Goal: Task Accomplishment & Management: Manage account settings

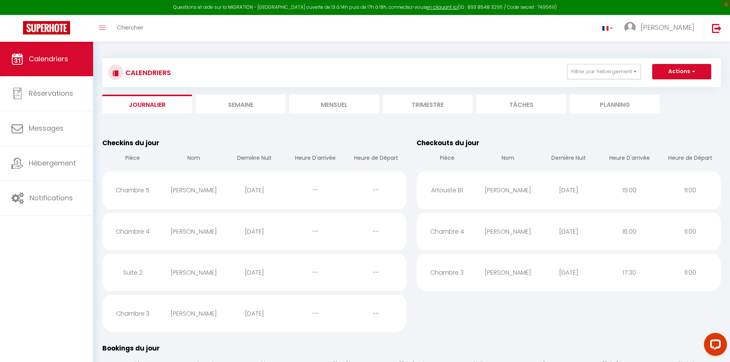
drag, startPoint x: 242, startPoint y: 104, endPoint x: 347, endPoint y: 106, distance: 105.4
click at [243, 105] on li "Semaine" at bounding box center [241, 104] width 90 height 19
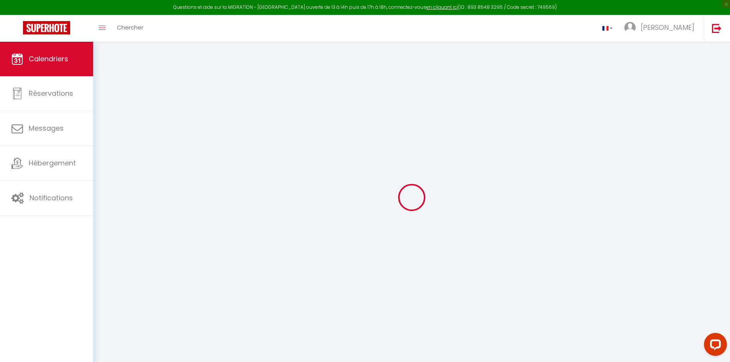
click at [368, 109] on div at bounding box center [411, 197] width 619 height 293
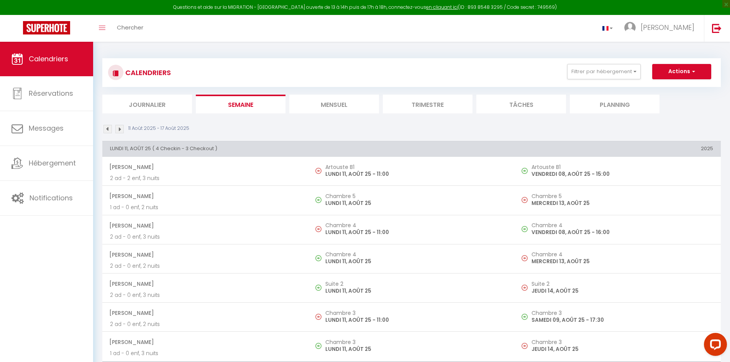
drag, startPoint x: 368, startPoint y: 109, endPoint x: 438, endPoint y: 104, distance: 71.1
click at [438, 104] on li "Trimestre" at bounding box center [428, 104] width 90 height 19
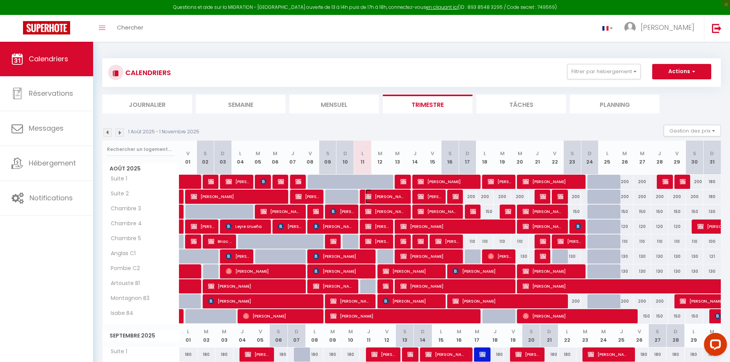
click at [396, 197] on span "[PERSON_NAME]" at bounding box center [385, 196] width 41 height 15
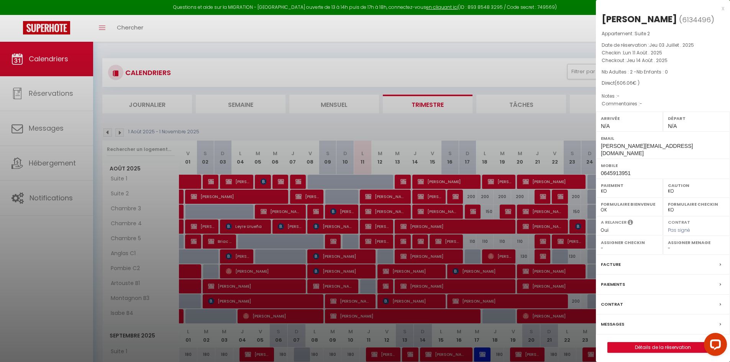
drag, startPoint x: 703, startPoint y: 44, endPoint x: 613, endPoint y: 54, distance: 91.0
click at [613, 54] on div "Appartement : Suite 2 Date de réservation : Jeu 03 Juillet . 2025 Checkin : Lun…" at bounding box center [663, 69] width 134 height 78
drag, startPoint x: 665, startPoint y: 53, endPoint x: 609, endPoint y: 49, distance: 56.1
click at [609, 49] on p "Checkin : Lun 11 Août . 2025" at bounding box center [663, 53] width 123 height 8
click at [709, 59] on p "Checkout : Jeu 14 Août . 2025" at bounding box center [663, 61] width 123 height 8
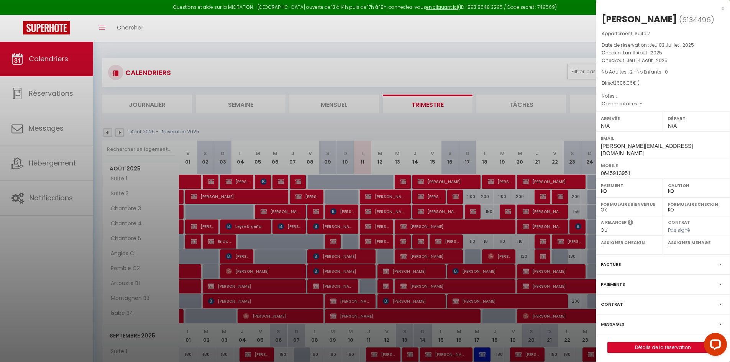
click at [722, 7] on div "x" at bounding box center [660, 8] width 128 height 9
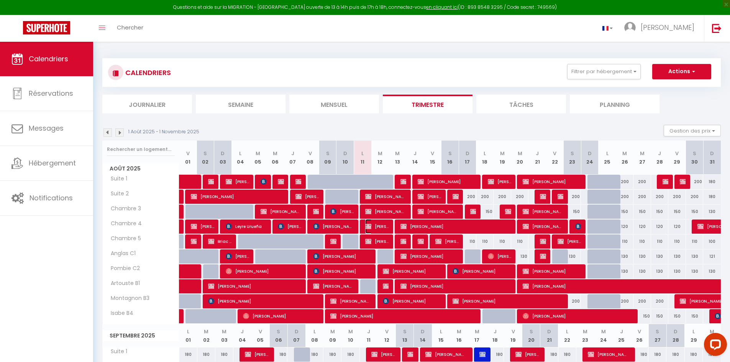
click at [371, 229] on img at bounding box center [368, 226] width 6 height 6
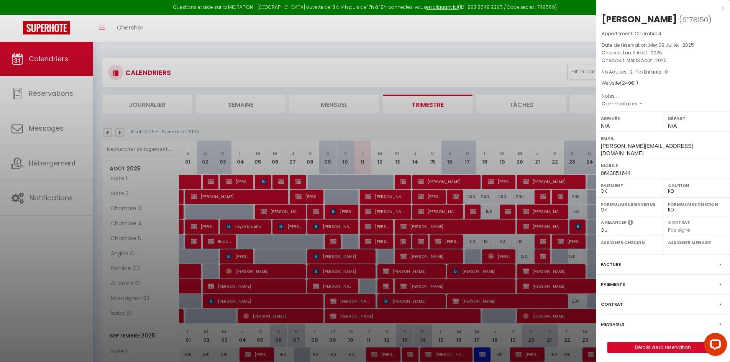
click at [375, 237] on div at bounding box center [365, 181] width 730 height 362
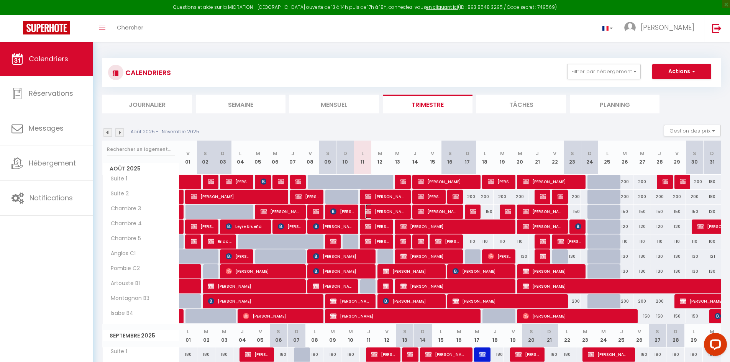
click at [399, 208] on span "[PERSON_NAME]" at bounding box center [385, 211] width 41 height 15
click at [399, 210] on div at bounding box center [365, 181] width 730 height 362
click at [397, 210] on div at bounding box center [365, 181] width 730 height 362
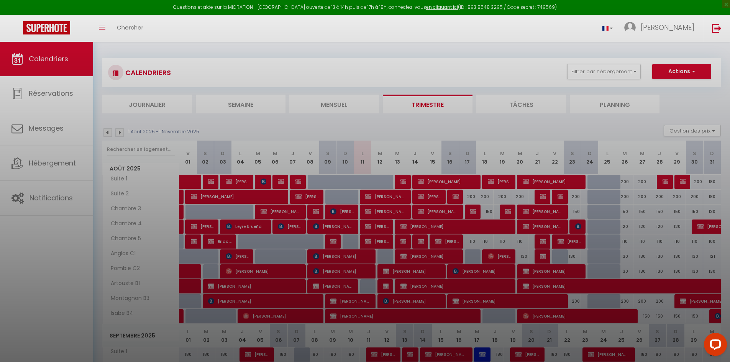
click at [389, 209] on div at bounding box center [365, 181] width 730 height 362
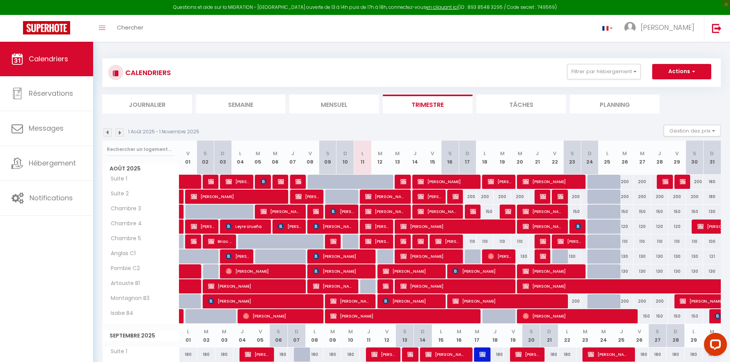
click at [410, 196] on div at bounding box center [402, 197] width 18 height 15
click at [380, 196] on span "[PERSON_NAME]" at bounding box center [385, 196] width 41 height 15
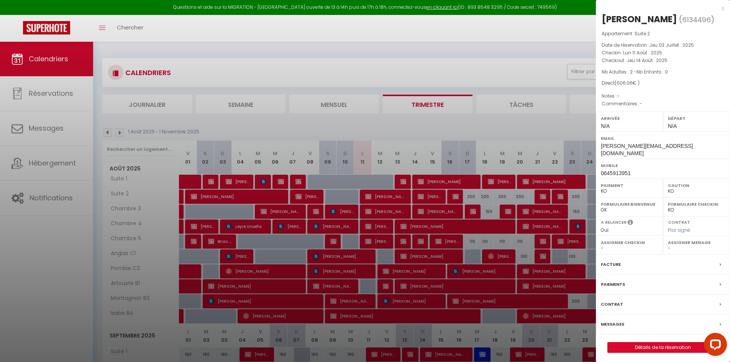
click at [383, 223] on div at bounding box center [365, 181] width 730 height 362
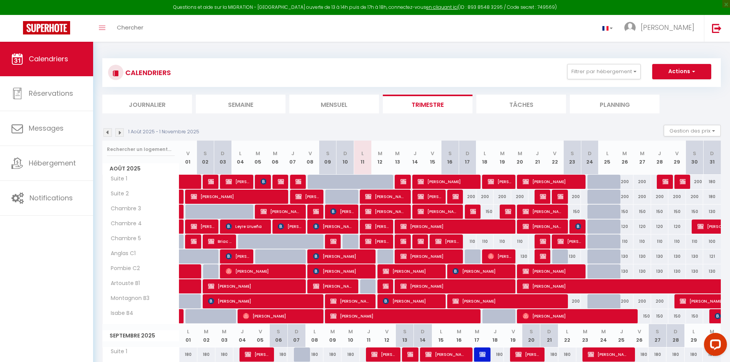
click at [386, 225] on span "[PERSON_NAME]" at bounding box center [376, 226] width 23 height 15
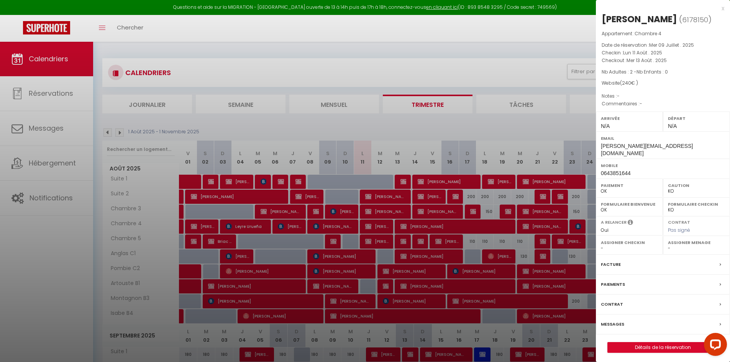
click at [477, 125] on div at bounding box center [365, 181] width 730 height 362
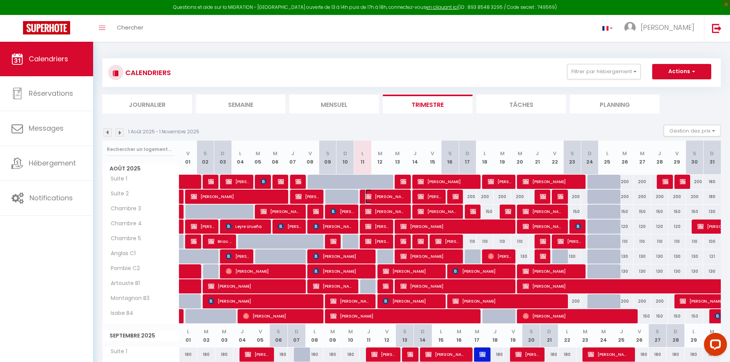
click at [392, 197] on span "[PERSON_NAME]" at bounding box center [385, 196] width 41 height 15
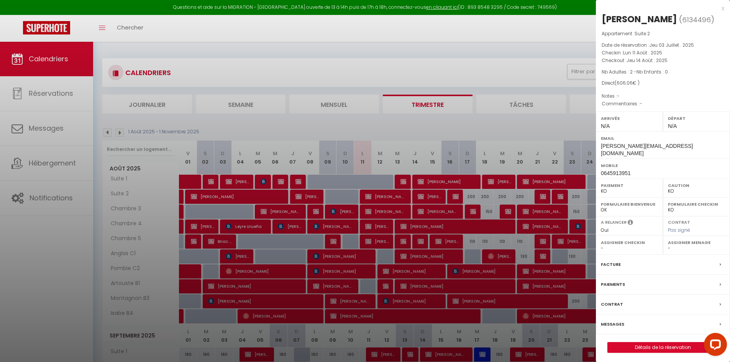
click at [723, 10] on div "x" at bounding box center [660, 8] width 128 height 9
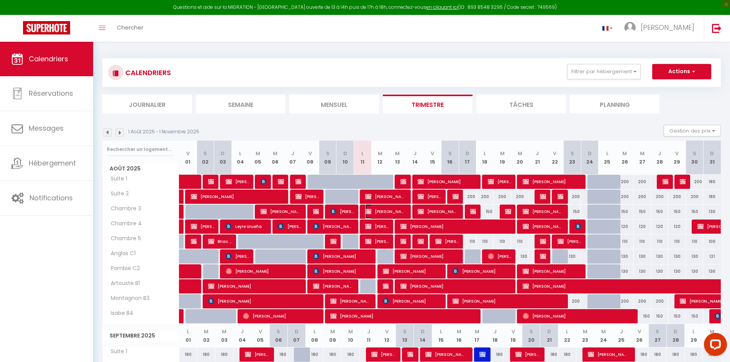
click at [383, 210] on span "[PERSON_NAME]" at bounding box center [385, 211] width 41 height 15
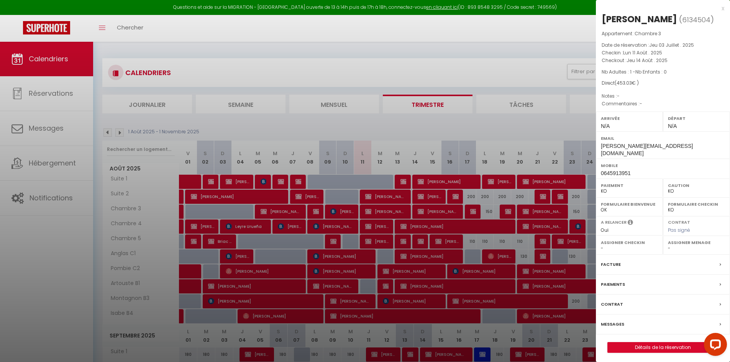
click at [722, 9] on div "x" at bounding box center [660, 8] width 128 height 9
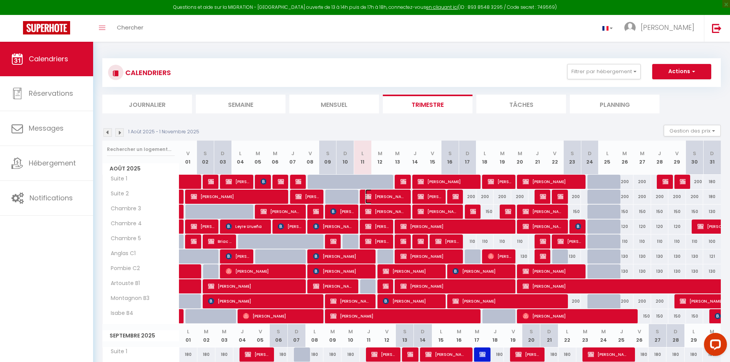
click at [386, 195] on span "[PERSON_NAME]" at bounding box center [385, 196] width 41 height 15
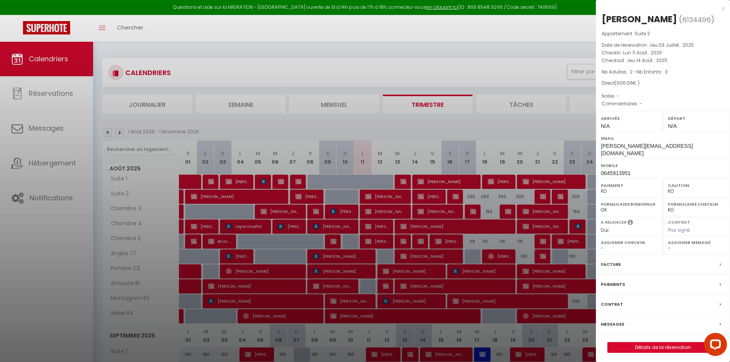
click at [724, 7] on div "x Paul RIVET ( 6134496 ) Appartement : Suite 2 Date de réservation : Jeu 03 Jui…" at bounding box center [663, 182] width 134 height 364
click at [724, 7] on div "x" at bounding box center [660, 8] width 128 height 9
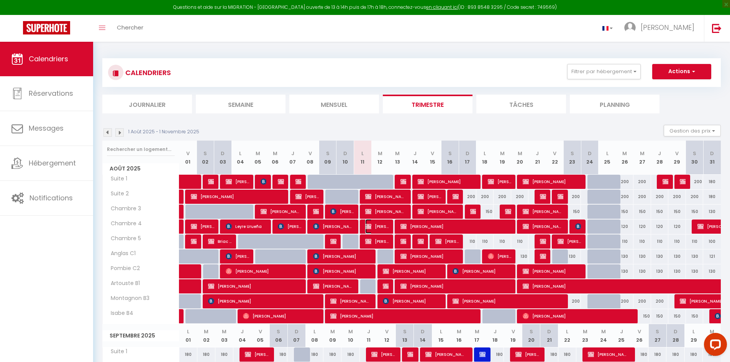
click at [381, 222] on span "[PERSON_NAME]" at bounding box center [376, 226] width 23 height 15
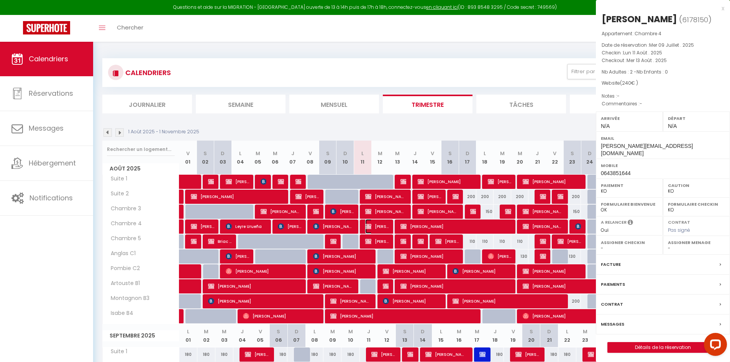
select select "OK"
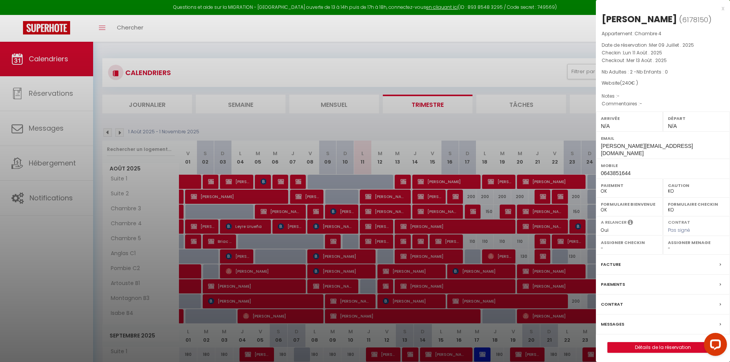
drag, startPoint x: 629, startPoint y: 83, endPoint x: 642, endPoint y: 85, distance: 13.6
click at [642, 85] on div "Website ( 240 € )" at bounding box center [663, 83] width 123 height 7
click at [649, 93] on p "Notes : -" at bounding box center [663, 96] width 123 height 8
click at [612, 281] on label "Paiements" at bounding box center [613, 285] width 24 height 8
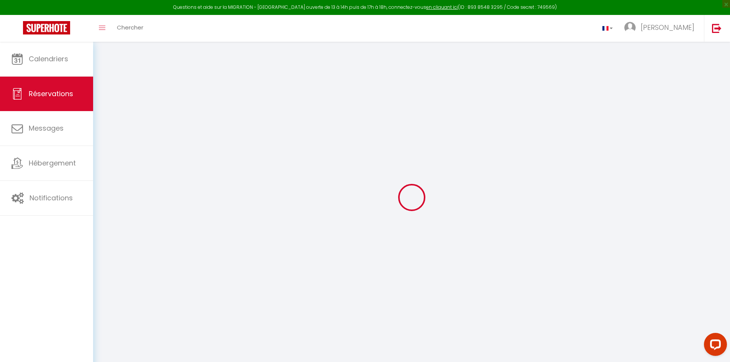
select select
checkbox input "false"
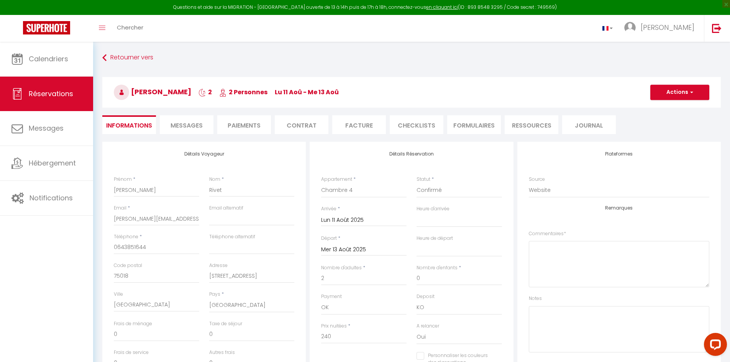
select select
checkbox input "false"
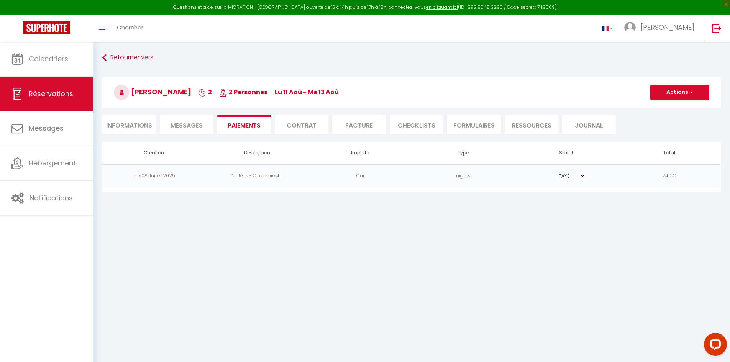
click at [121, 128] on li "Informations" at bounding box center [129, 124] width 54 height 19
select select
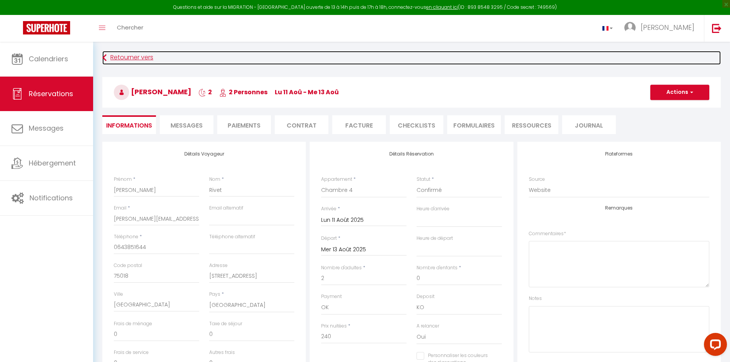
click at [130, 60] on link "Retourner vers" at bounding box center [411, 58] width 619 height 14
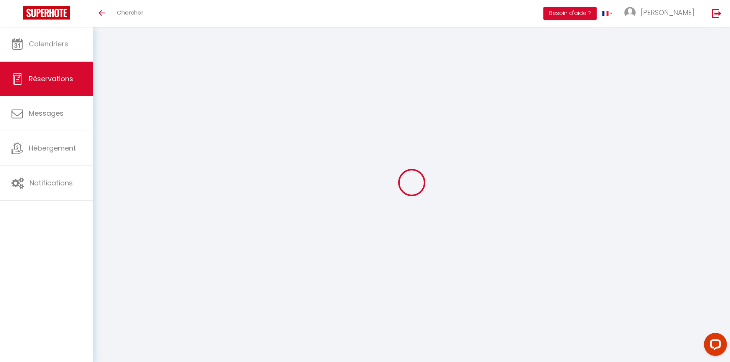
select select
checkbox input "false"
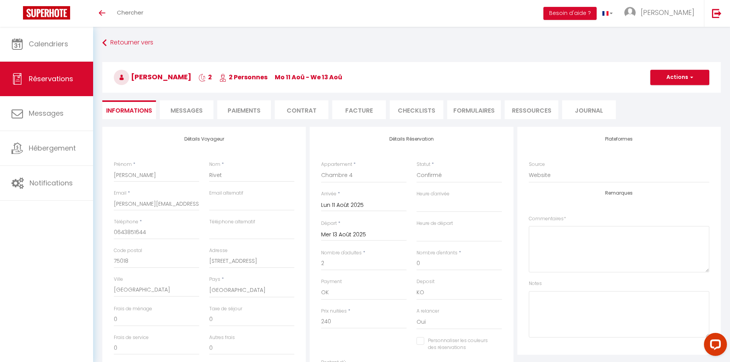
select select
checkbox input "false"
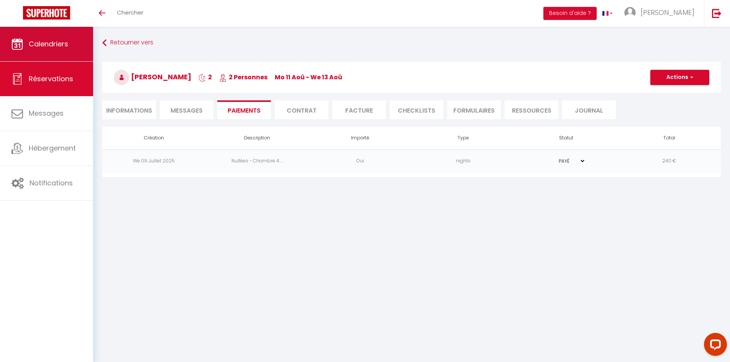
click at [50, 49] on link "Calendriers" at bounding box center [46, 44] width 93 height 34
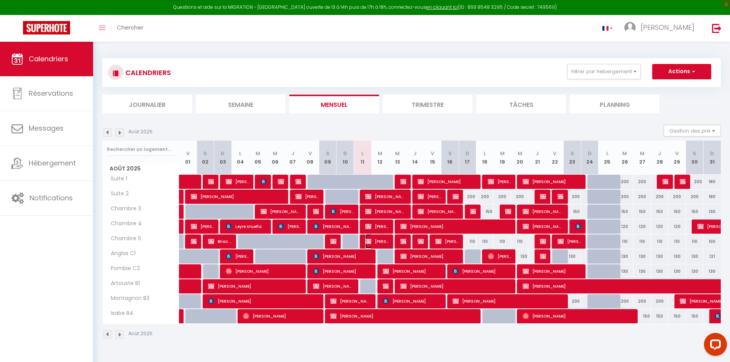
click at [378, 240] on span "[PERSON_NAME]" at bounding box center [376, 241] width 23 height 15
select select "OK"
select select "KO"
select select "0"
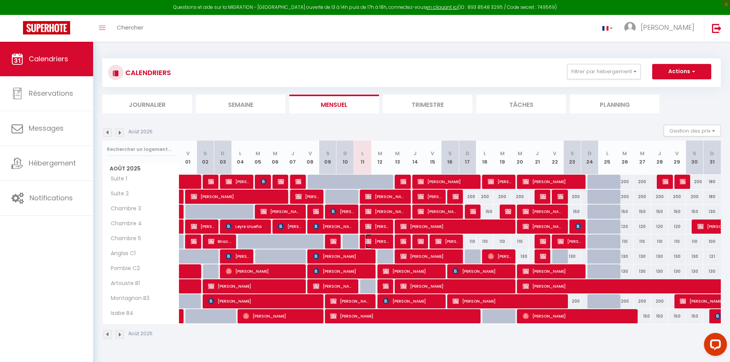
select select "1"
select select
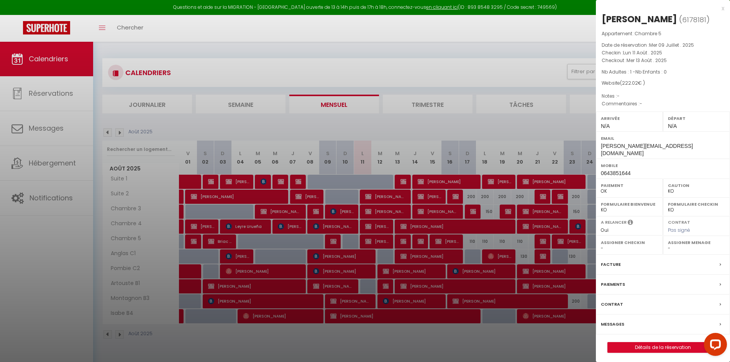
click at [723, 8] on div "x" at bounding box center [660, 8] width 128 height 9
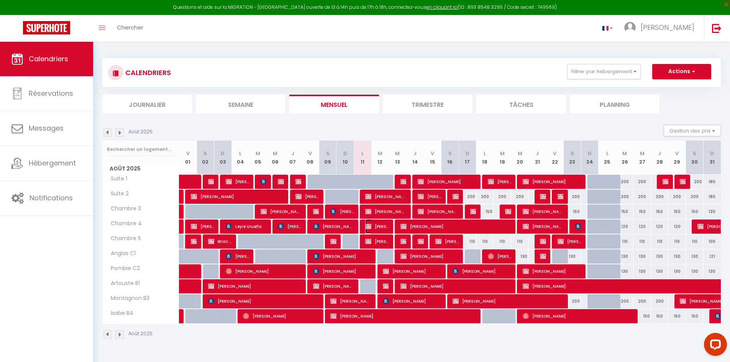
click at [384, 224] on span "[PERSON_NAME]" at bounding box center [376, 226] width 23 height 15
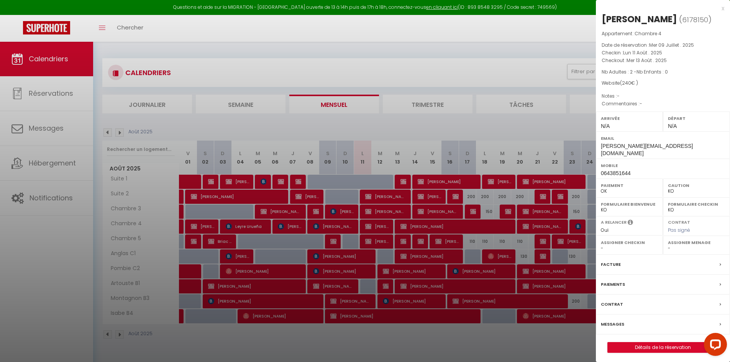
click at [723, 10] on div "x" at bounding box center [660, 8] width 128 height 9
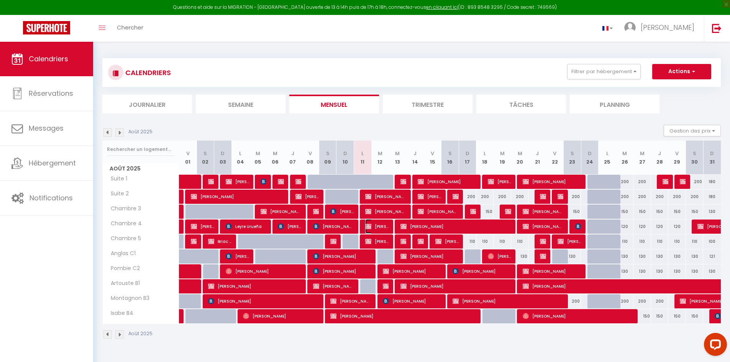
click at [369, 229] on img at bounding box center [368, 226] width 6 height 6
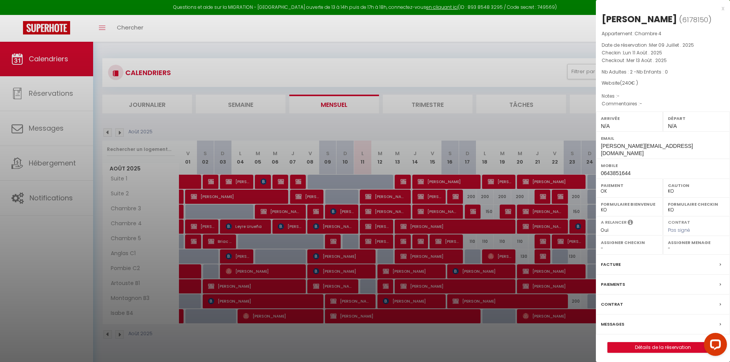
click at [644, 95] on p "Notes : -" at bounding box center [663, 96] width 123 height 8
click at [722, 9] on div "x" at bounding box center [660, 8] width 128 height 9
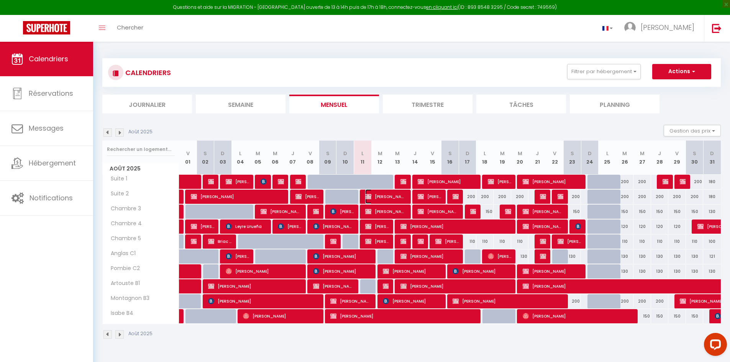
click at [394, 193] on span "[PERSON_NAME]" at bounding box center [385, 196] width 41 height 15
select select "KO"
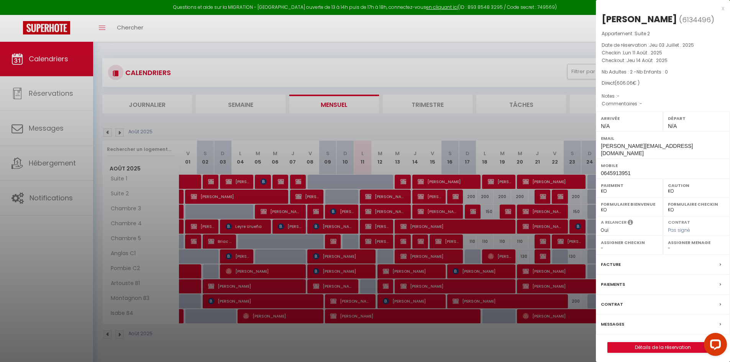
click at [412, 217] on div at bounding box center [365, 181] width 730 height 362
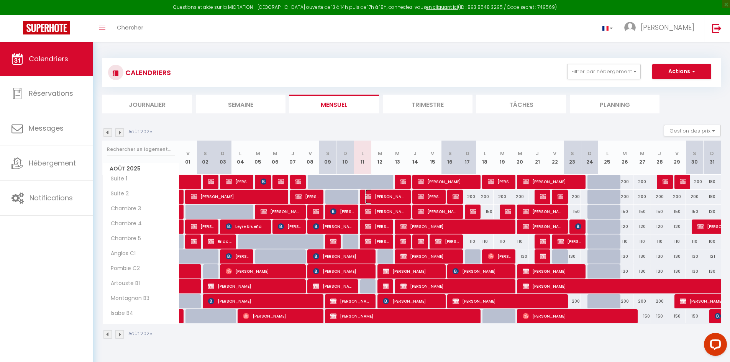
click at [379, 196] on span "[PERSON_NAME]" at bounding box center [385, 196] width 41 height 15
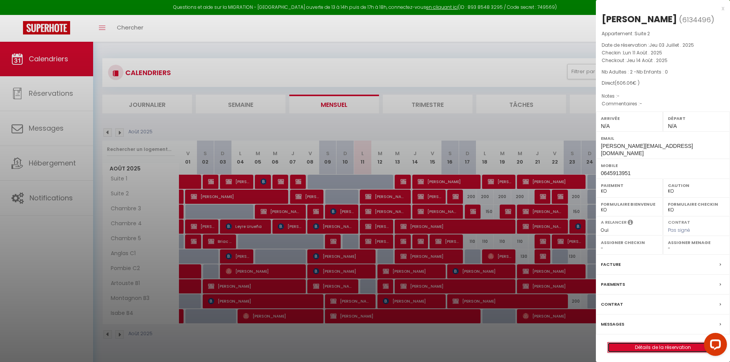
click at [628, 343] on link "Détails de la réservation" at bounding box center [663, 348] width 110 height 10
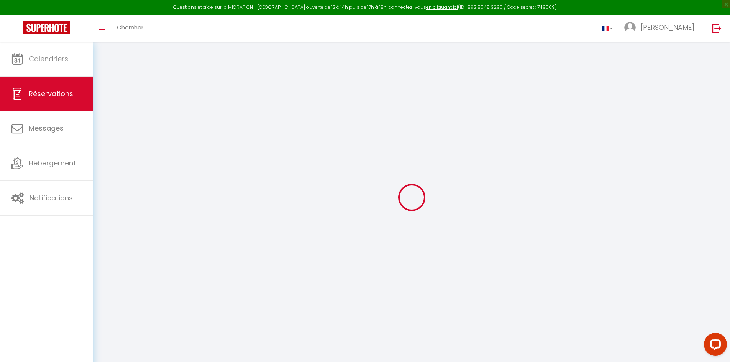
type input "[PERSON_NAME]"
type input "RIVET"
type input "[PERSON_NAME][EMAIL_ADDRESS][DOMAIN_NAME]"
type input "0645913951"
select select "FR"
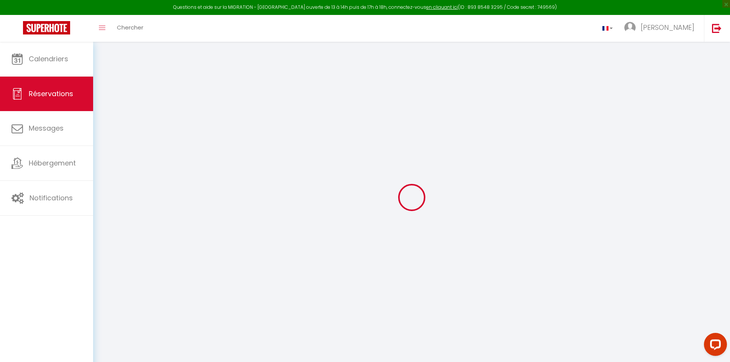
select select "49608"
select select "2"
type input "Lun 11 Août 2025"
select select
type input "[DEMOGRAPHIC_DATA] 14 Août 2025"
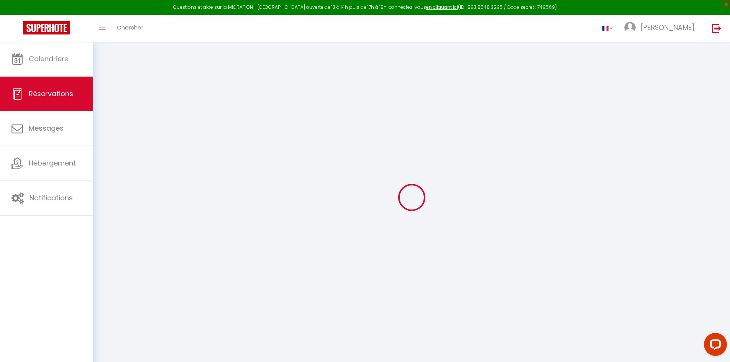
select select
type input "2"
select select "10"
select select
type input "600"
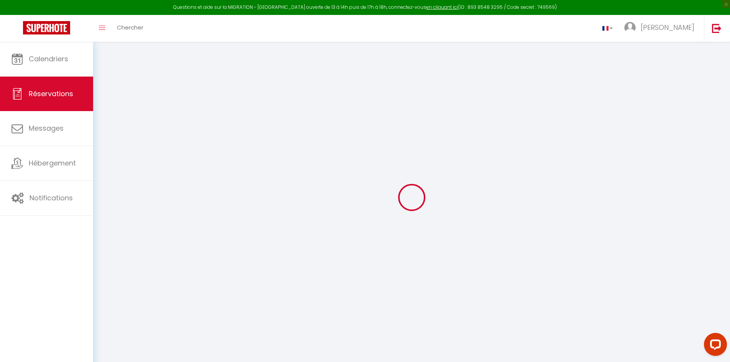
checkbox input "false"
type input "0"
select select
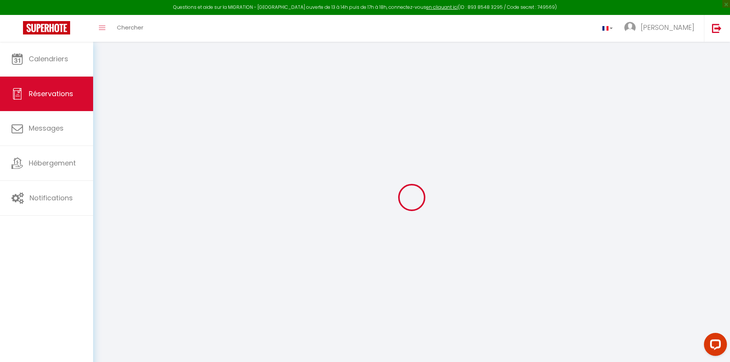
select select
select select "14"
checkbox input "false"
select select
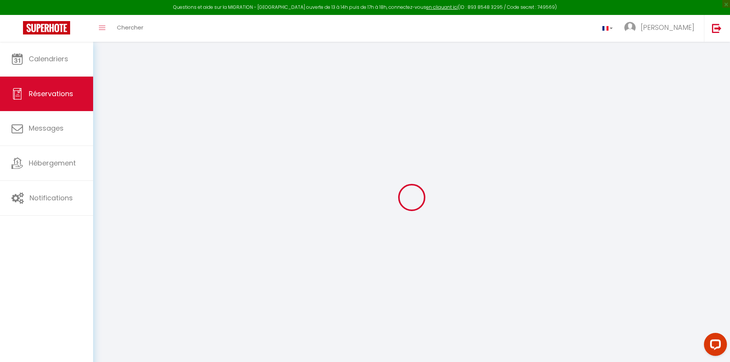
checkbox input "false"
select select
checkbox input "false"
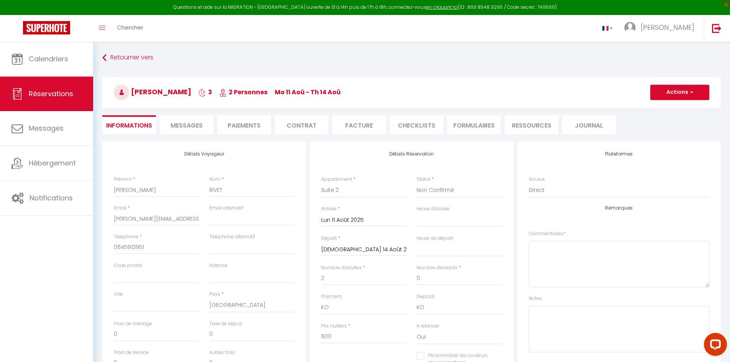
select select
checkbox input "false"
type input "6.06"
select select
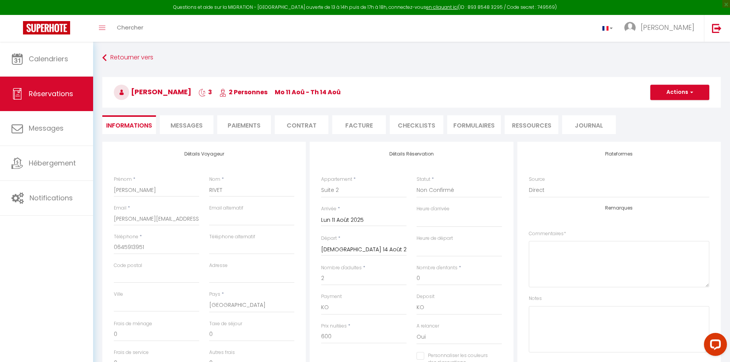
select select
checkbox input "false"
select select
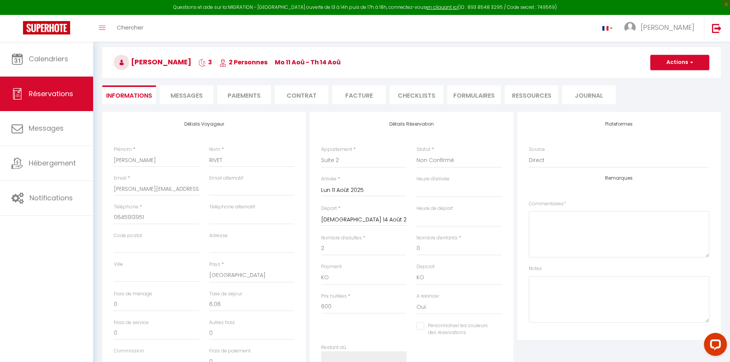
scroll to position [77, 0]
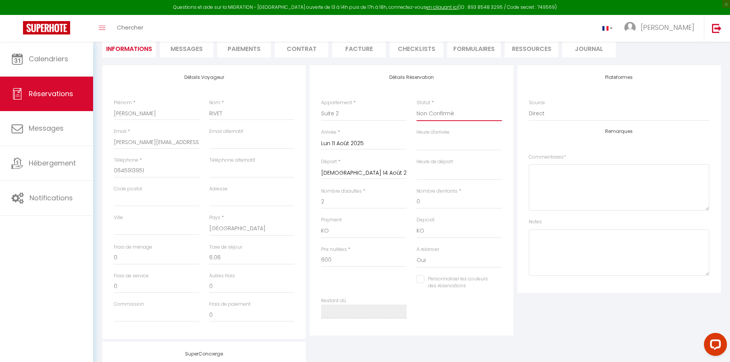
click at [480, 110] on select "Confirmé Non Confirmé [PERSON_NAME] par le voyageur No Show Request" at bounding box center [459, 114] width 85 height 15
select select "0"
click at [417, 107] on select "Confirmé Non Confirmé [PERSON_NAME] par le voyageur No Show Request" at bounding box center [459, 114] width 85 height 15
select select
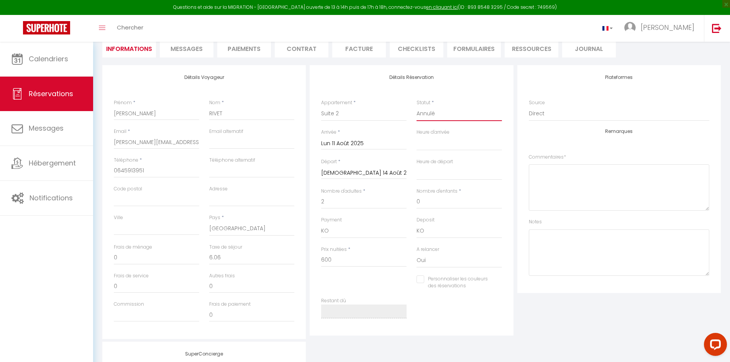
checkbox input "false"
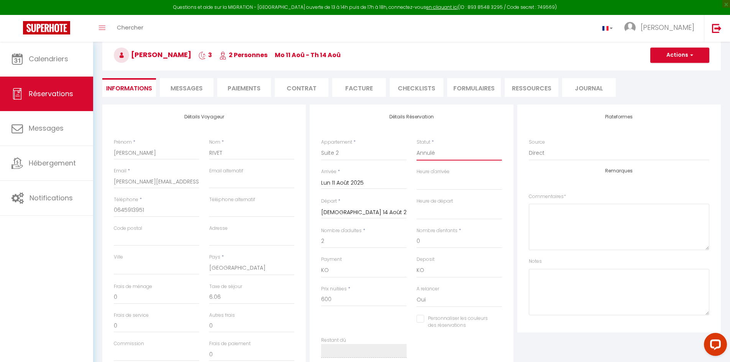
scroll to position [0, 0]
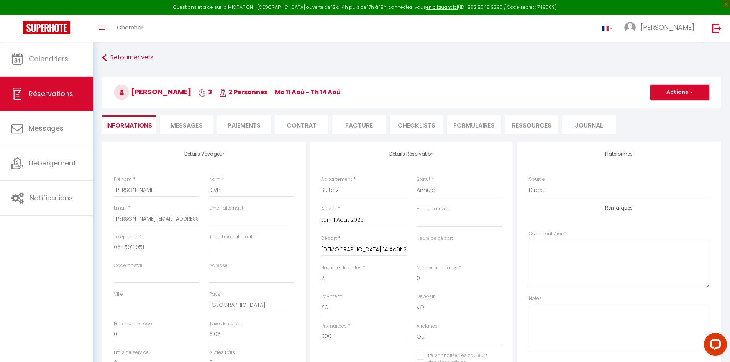
click at [689, 90] on span "button" at bounding box center [690, 92] width 5 height 7
click at [672, 110] on link "Enregistrer" at bounding box center [672, 109] width 61 height 10
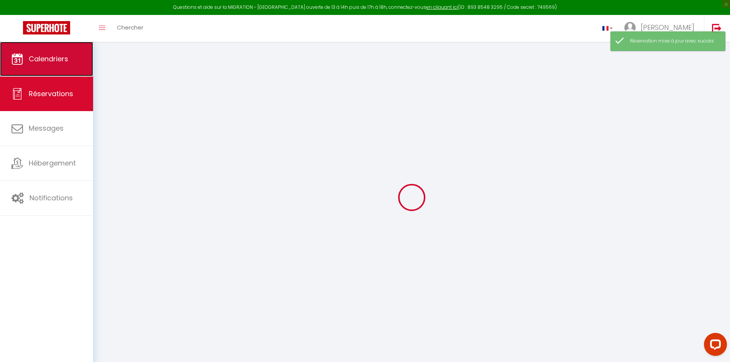
click at [45, 64] on link "Calendriers" at bounding box center [46, 59] width 93 height 34
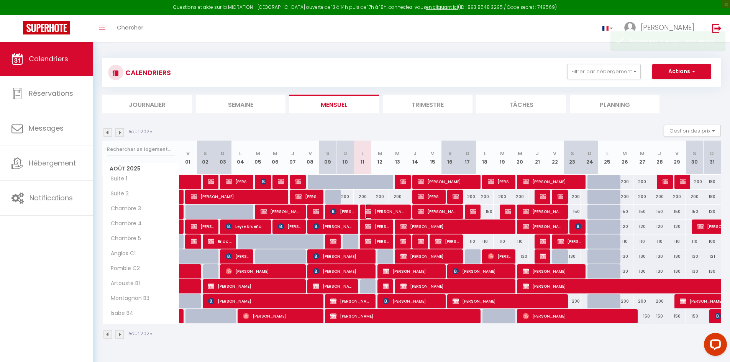
click at [383, 212] on span "[PERSON_NAME]" at bounding box center [385, 211] width 41 height 15
select select "KO"
select select "0"
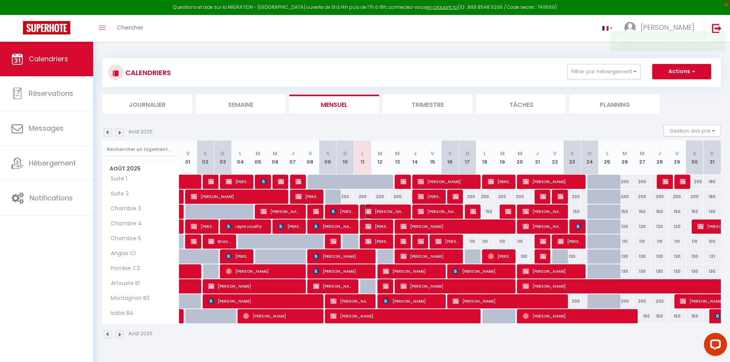
select select "1"
select select
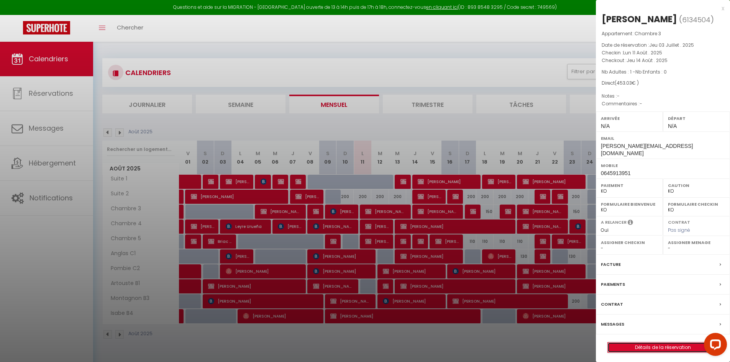
click at [643, 343] on link "Détails de la réservation" at bounding box center [663, 348] width 110 height 10
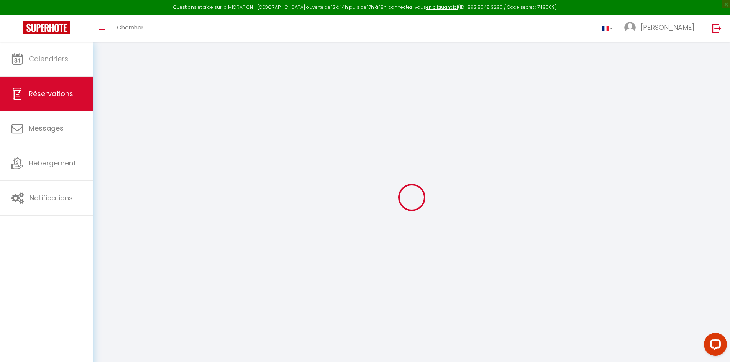
select select
checkbox input "false"
select select
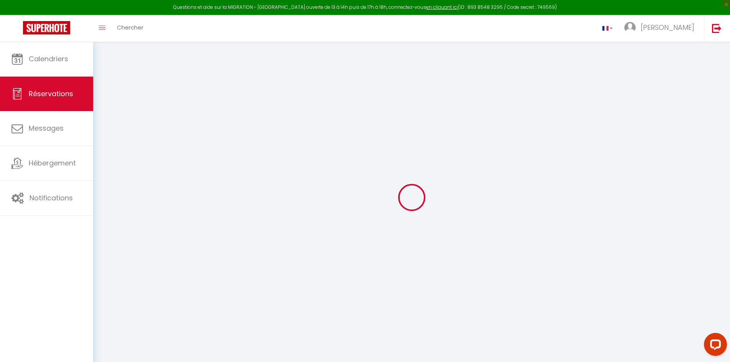
checkbox input "false"
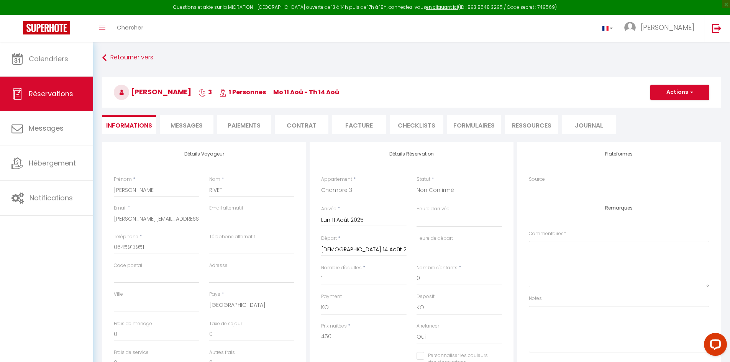
select select
checkbox input "false"
type input "3.03"
select select
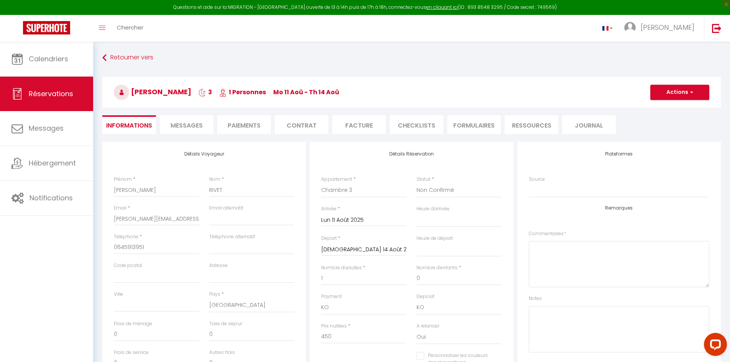
select select
checkbox input "false"
select select
click at [470, 194] on select "Confirmé Non Confirmé [PERSON_NAME] par le voyageur No Show Request" at bounding box center [459, 190] width 85 height 15
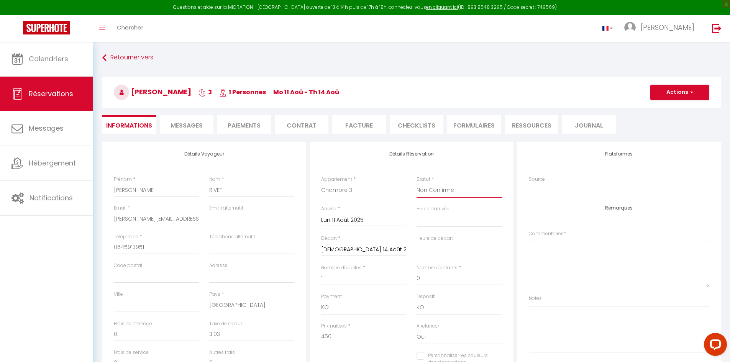
select select "0"
click at [417, 183] on select "Confirmé Non Confirmé [PERSON_NAME] par le voyageur No Show Request" at bounding box center [459, 190] width 85 height 15
select select
checkbox input "false"
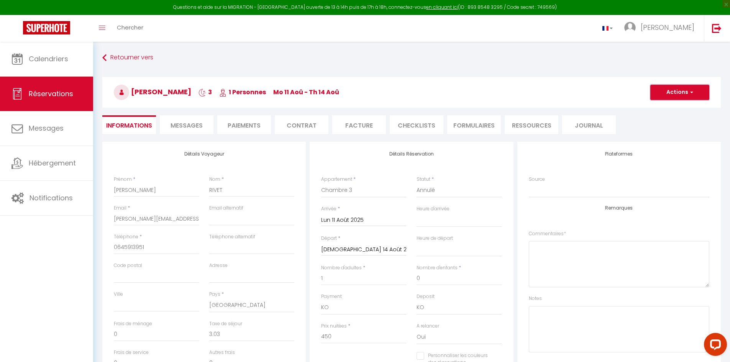
click at [692, 97] on button "Actions" at bounding box center [679, 92] width 59 height 15
click at [673, 108] on link "Enregistrer" at bounding box center [672, 109] width 61 height 10
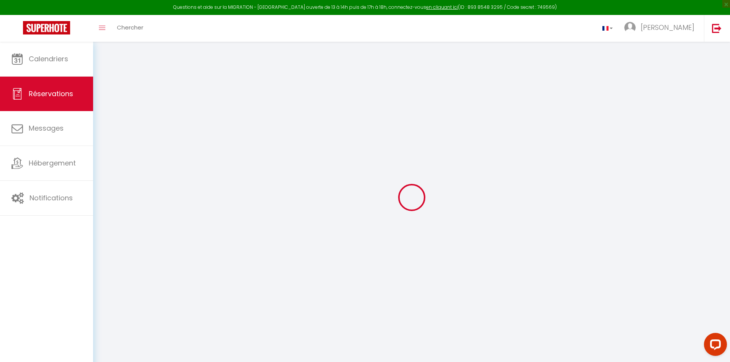
select select "not_cancelled"
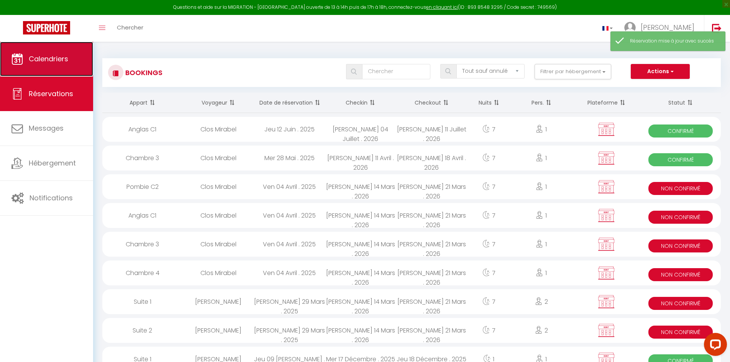
click at [64, 68] on link "Calendriers" at bounding box center [46, 59] width 93 height 34
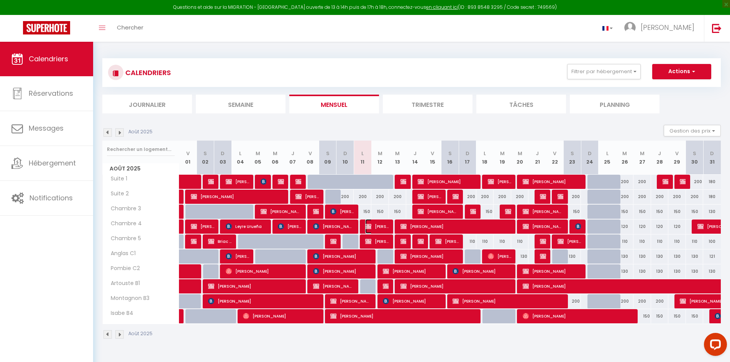
click at [377, 226] on span "[PERSON_NAME]" at bounding box center [376, 226] width 23 height 15
select select "OK"
select select "KO"
select select "0"
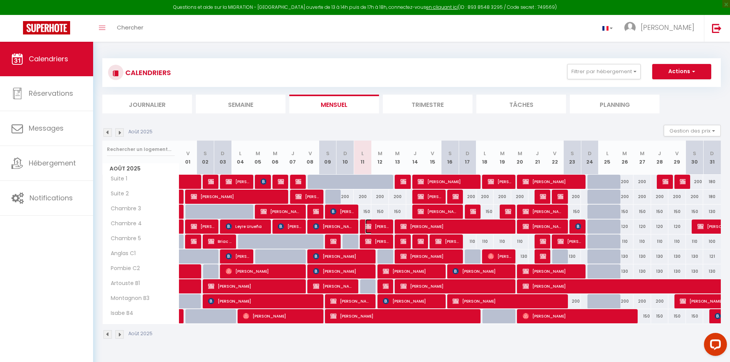
select select "1"
select select
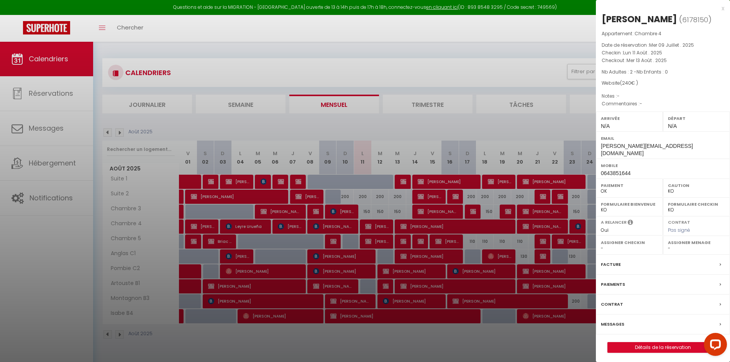
click at [421, 178] on div at bounding box center [365, 181] width 730 height 362
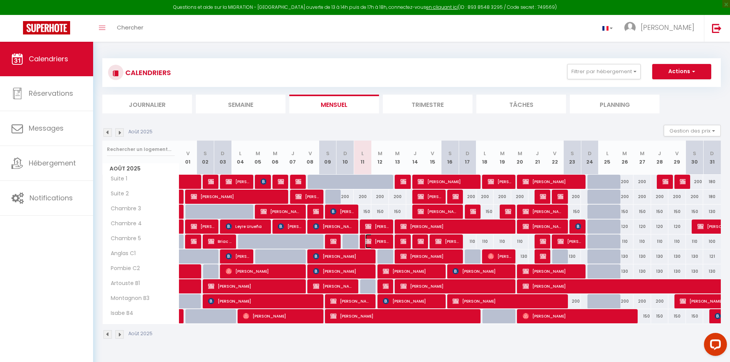
click at [381, 238] on span "[PERSON_NAME]" at bounding box center [376, 241] width 23 height 15
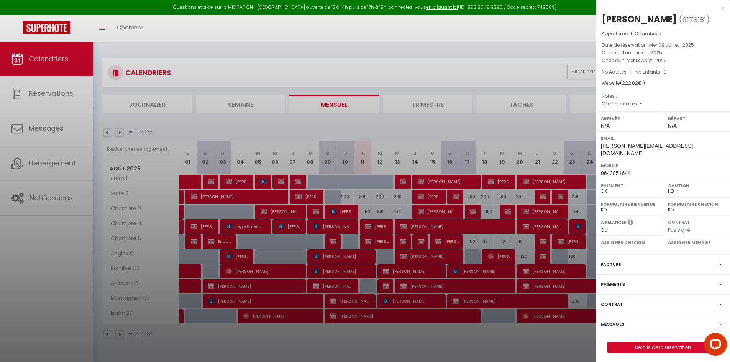
click at [389, 203] on div at bounding box center [365, 181] width 730 height 362
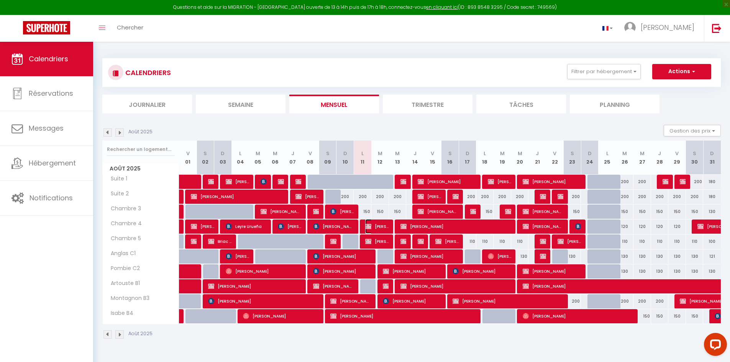
click at [389, 224] on span "[PERSON_NAME]" at bounding box center [376, 226] width 23 height 15
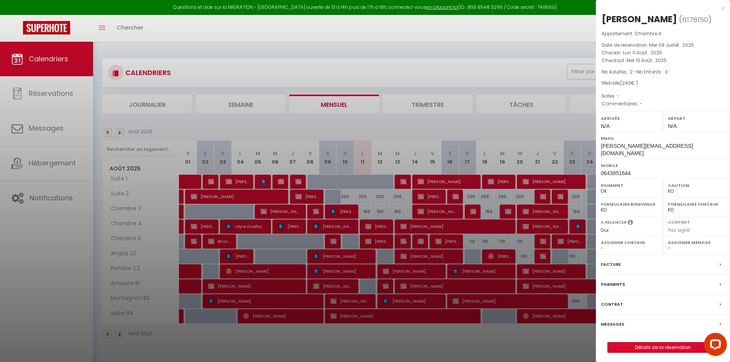
click at [383, 196] on div at bounding box center [365, 181] width 730 height 362
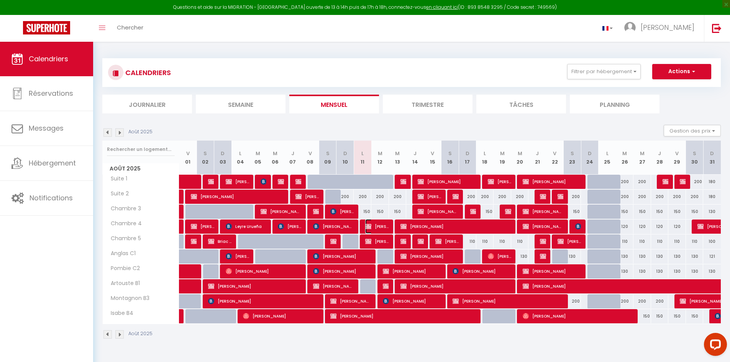
click at [379, 226] on span "[PERSON_NAME]" at bounding box center [376, 226] width 23 height 15
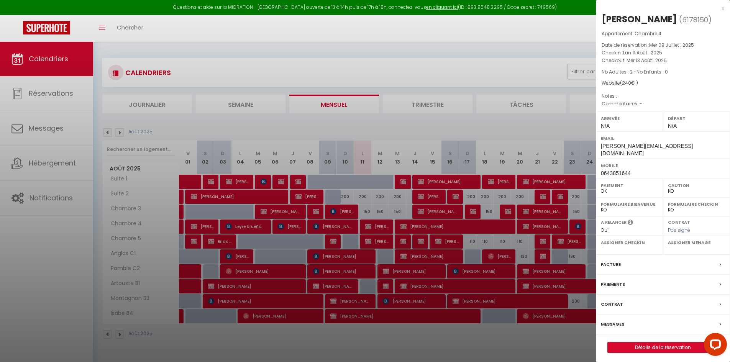
click at [379, 226] on div at bounding box center [365, 181] width 730 height 362
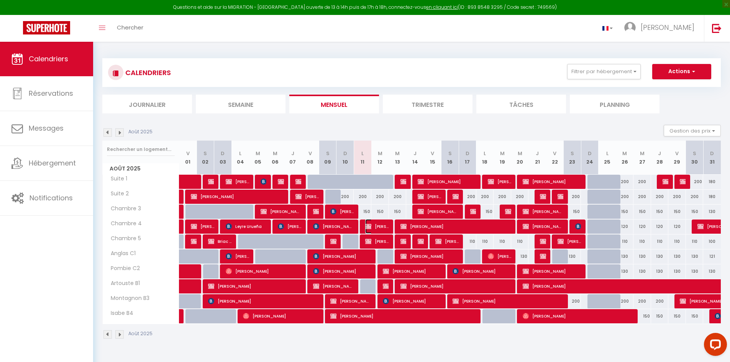
click at [379, 228] on span "[PERSON_NAME]" at bounding box center [376, 226] width 23 height 15
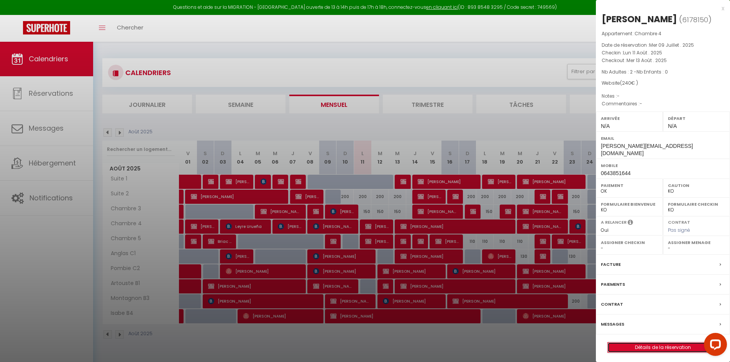
click at [629, 343] on link "Détails de la réservation" at bounding box center [663, 348] width 110 height 10
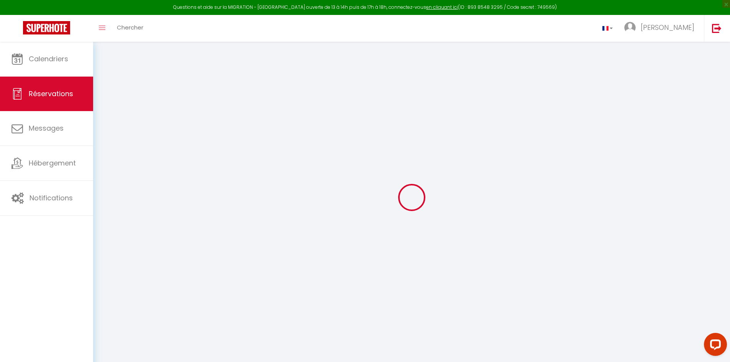
type input "[PERSON_NAME]"
type input "Rivet"
type input "[PERSON_NAME][EMAIL_ADDRESS][DOMAIN_NAME]"
type input "0643851644"
type input "75018"
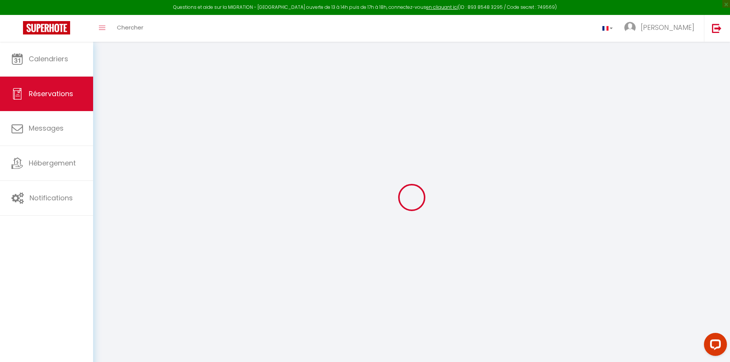
type input "[STREET_ADDRESS]"
type input "[GEOGRAPHIC_DATA]"
select select "FR"
select select "49199"
select select "1"
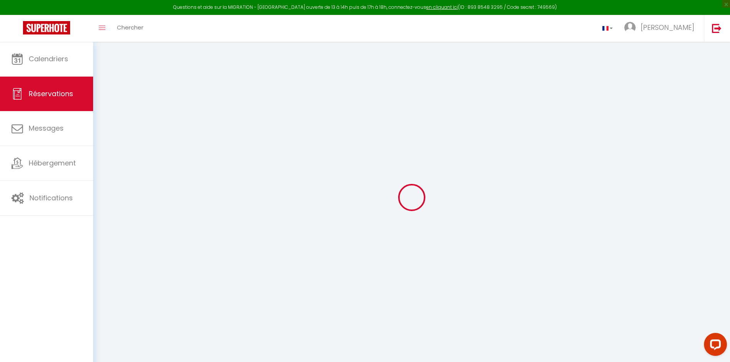
type input "Lun 11 Août 2025"
select select
type input "Mer 13 Août 2025"
select select
type input "2"
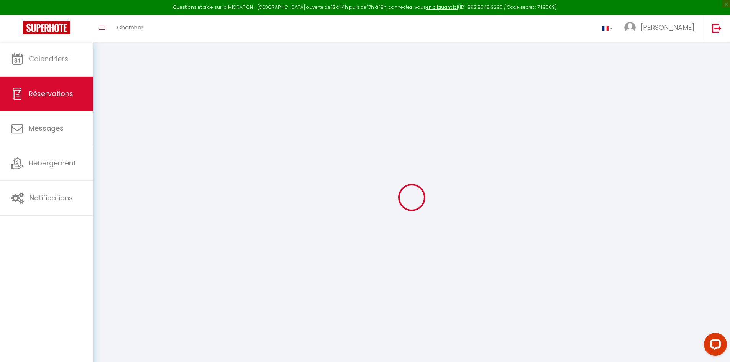
select select "10"
select select
type input "240"
checkbox input "false"
select select "69"
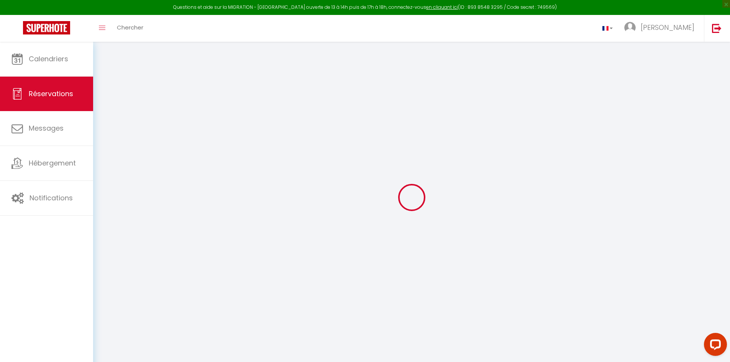
type input "0"
select select
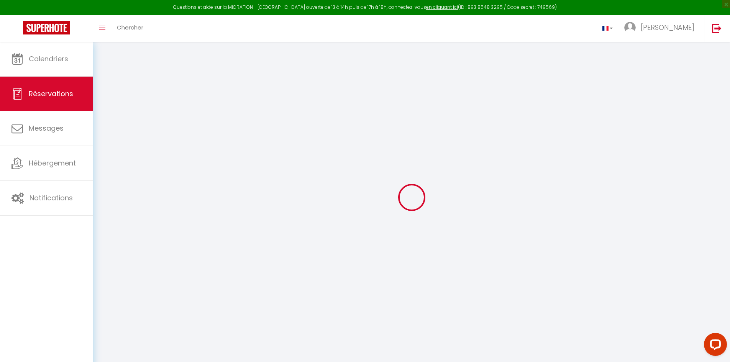
select select "12"
select select "14"
checkbox input "false"
select select
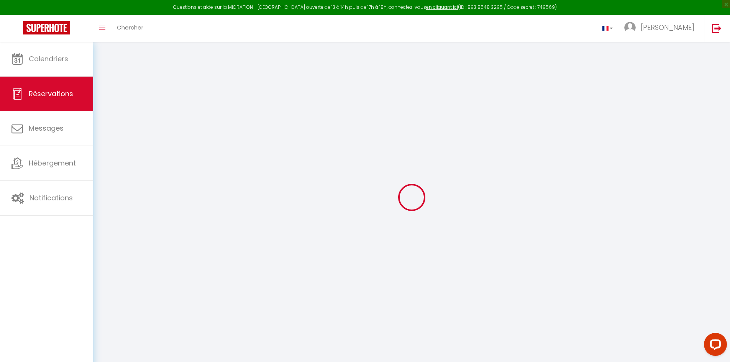
checkbox input "false"
select select
checkbox input "false"
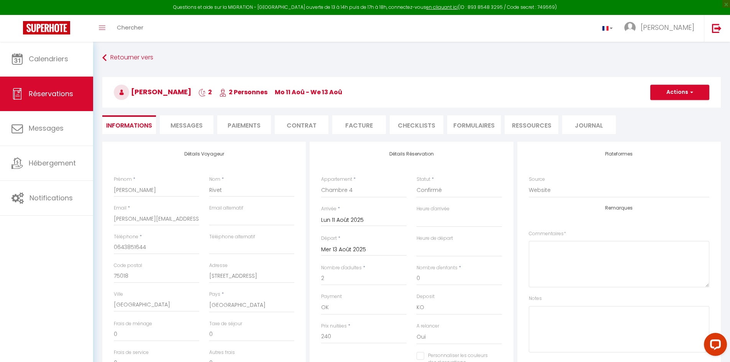
select select
checkbox input "false"
select select
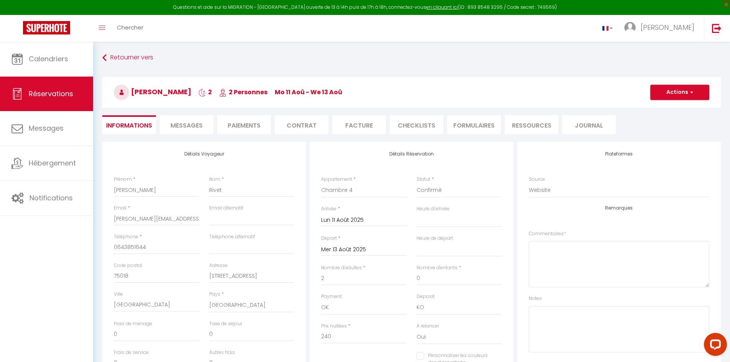
checkbox input "false"
select select
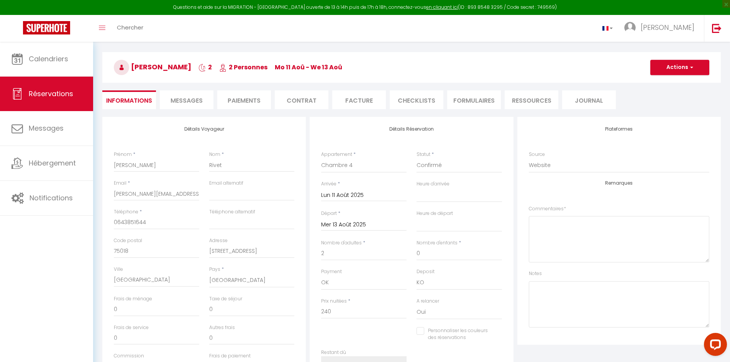
scroll to position [38, 0]
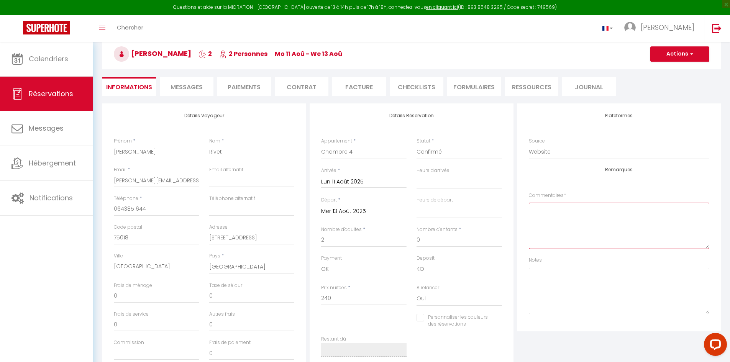
click at [570, 213] on textarea at bounding box center [619, 226] width 180 height 46
drag, startPoint x: 527, startPoint y: 195, endPoint x: 584, endPoint y: 197, distance: 57.9
click at [584, 197] on div "Plateformes Source Direct [DOMAIN_NAME] [DOMAIN_NAME] Chalet montagne Expedia G…" at bounding box center [618, 217] width 203 height 228
click at [589, 197] on div "Commentaires *" at bounding box center [619, 220] width 180 height 57
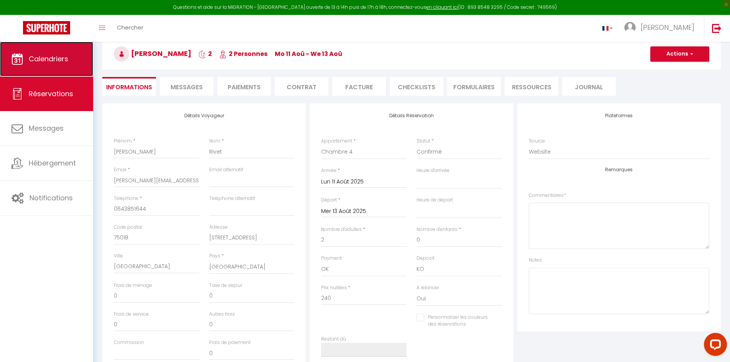
click at [51, 70] on link "Calendriers" at bounding box center [46, 59] width 93 height 34
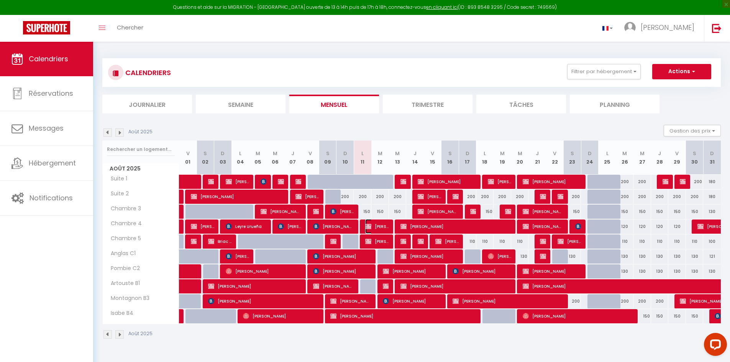
click at [379, 225] on span "[PERSON_NAME]" at bounding box center [376, 226] width 23 height 15
select select "OK"
select select "KO"
select select "0"
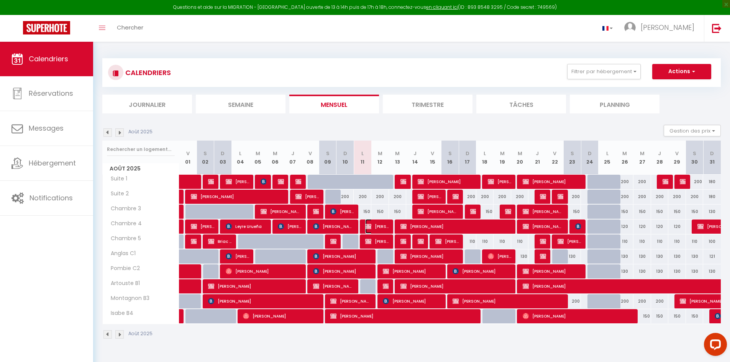
select select "1"
select select
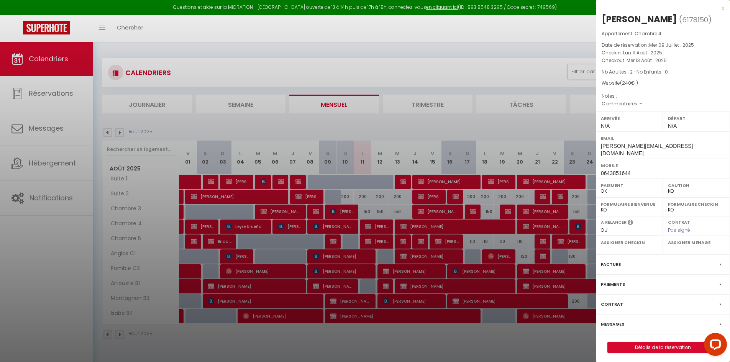
click at [397, 201] on div at bounding box center [365, 181] width 730 height 362
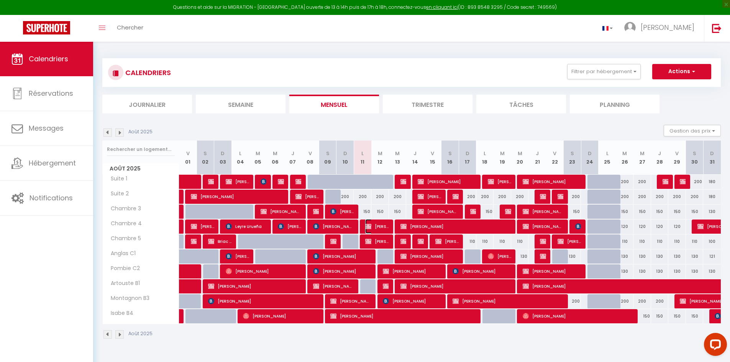
click at [387, 229] on span "[PERSON_NAME]" at bounding box center [376, 226] width 23 height 15
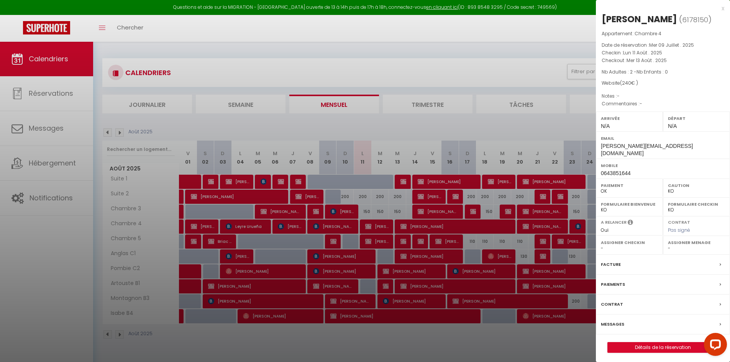
drag, startPoint x: 660, startPoint y: 44, endPoint x: 685, endPoint y: 44, distance: 25.3
click at [685, 44] on p "Date de réservation : Mer 09 Juillet . 2025" at bounding box center [663, 45] width 123 height 8
click at [691, 57] on p "Checkout : Mer 13 Août . 2025" at bounding box center [663, 61] width 123 height 8
click at [515, 145] on div at bounding box center [365, 181] width 730 height 362
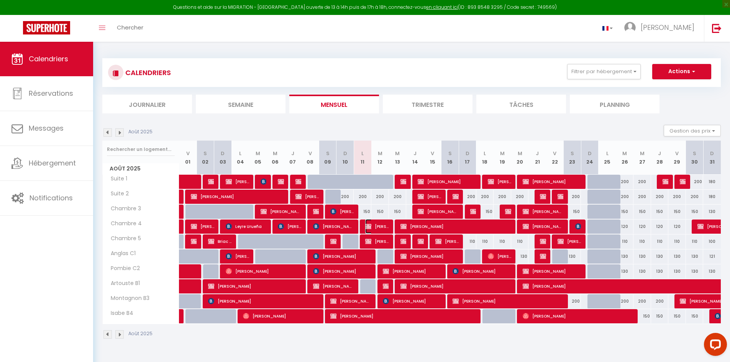
click at [373, 227] on span "[PERSON_NAME]" at bounding box center [376, 226] width 23 height 15
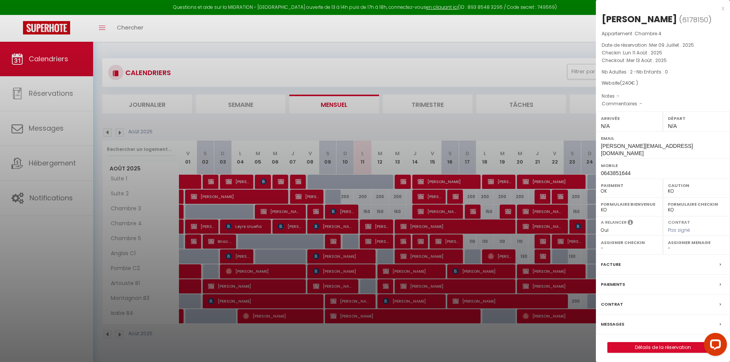
click at [389, 242] on div at bounding box center [365, 181] width 730 height 362
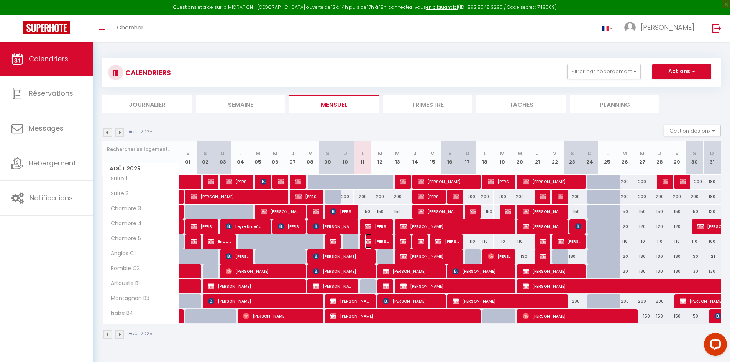
click at [378, 241] on span "[PERSON_NAME]" at bounding box center [376, 241] width 23 height 15
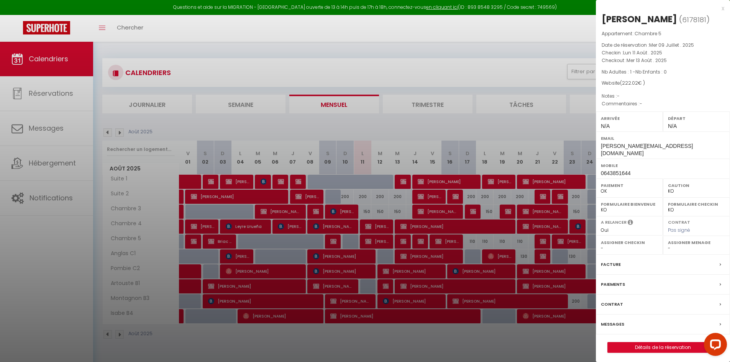
click at [386, 240] on div at bounding box center [365, 181] width 730 height 362
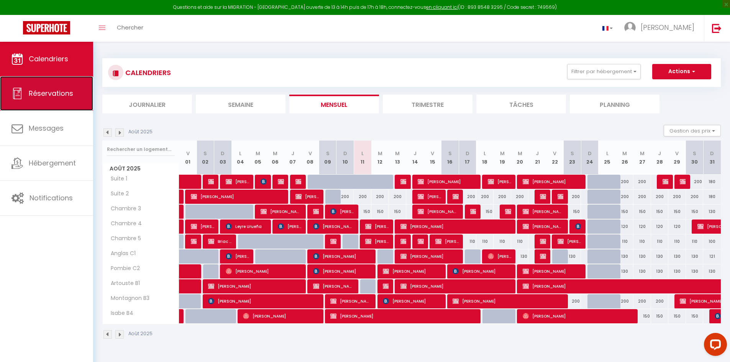
click at [22, 100] on link "Réservations" at bounding box center [46, 93] width 93 height 34
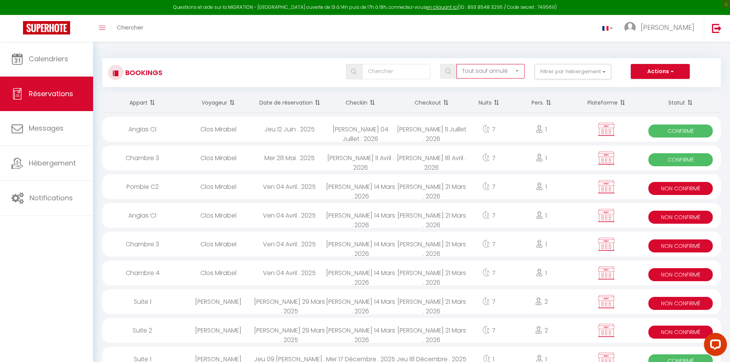
click at [512, 71] on select "Tous les statuts Annulé Confirmé Non Confirmé Tout sauf annulé No Show Request" at bounding box center [490, 71] width 68 height 15
select select "cancelled"
click at [457, 64] on select "Tous les statuts Annulé Confirmé Non Confirmé Tout sauf annulé No Show Request" at bounding box center [490, 71] width 68 height 15
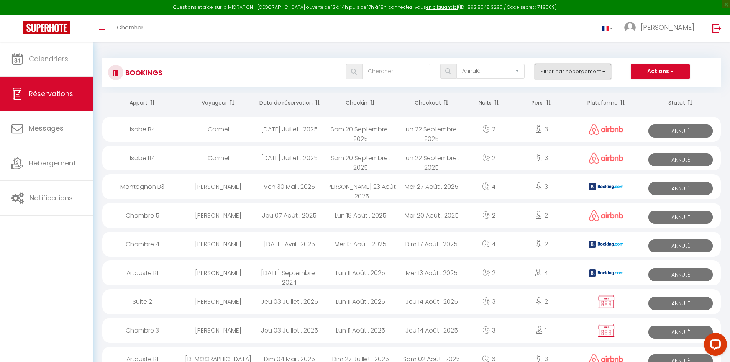
click at [599, 72] on button "Filtrer par hébergement" at bounding box center [573, 71] width 77 height 15
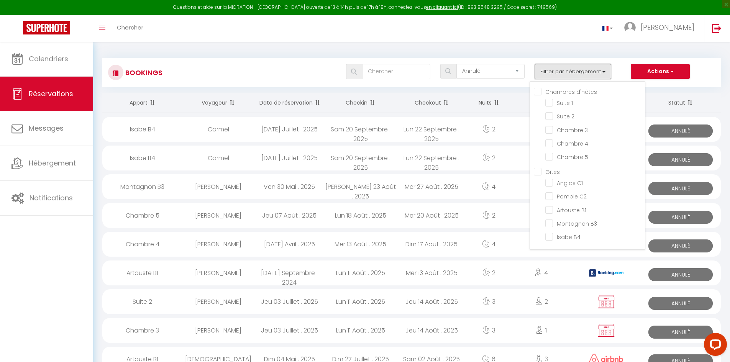
click at [599, 72] on button "Filtrer par hébergement" at bounding box center [573, 71] width 77 height 15
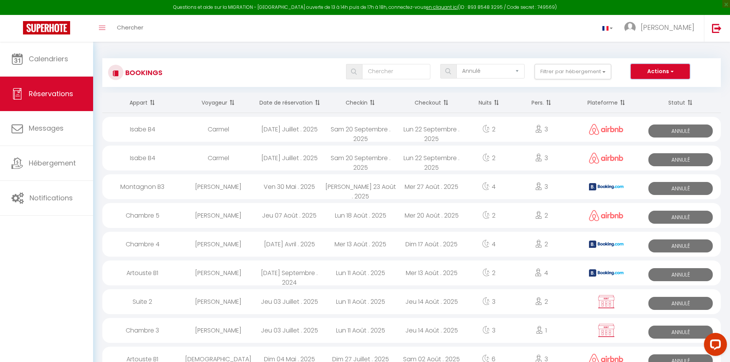
click at [646, 68] on button "Actions" at bounding box center [660, 71] width 59 height 15
click at [516, 85] on div "Bookings Tous les statuts Annulé Confirmé Non Confirmé Tout sauf annulé No Show…" at bounding box center [411, 72] width 619 height 29
click at [396, 72] on input "text" at bounding box center [396, 71] width 68 height 15
type input "rivet"
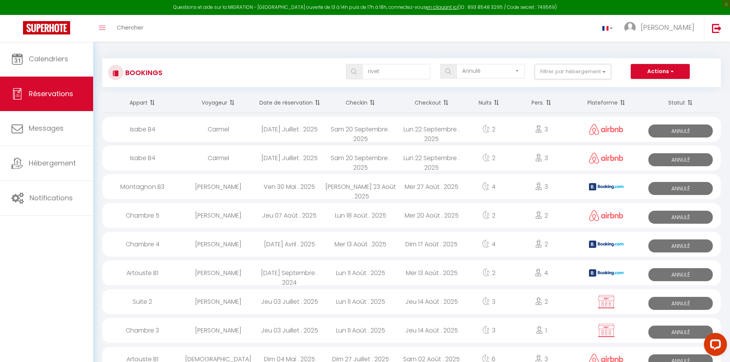
click at [443, 58] on div "Bookings rivet Tous les statuts Annulé Confirmé Non Confirmé Tout sauf annulé N…" at bounding box center [411, 72] width 619 height 29
click at [445, 71] on div at bounding box center [446, 71] width 10 height 7
select select
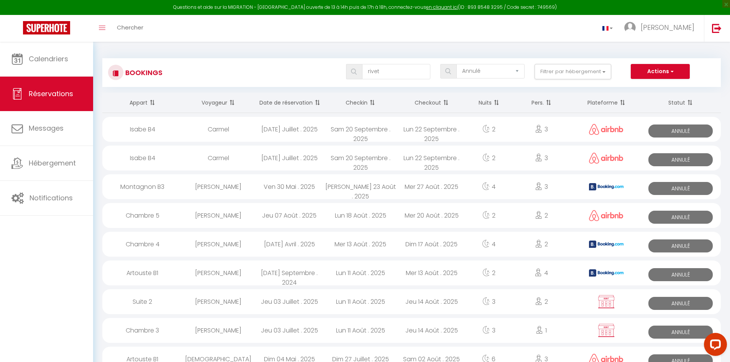
select select
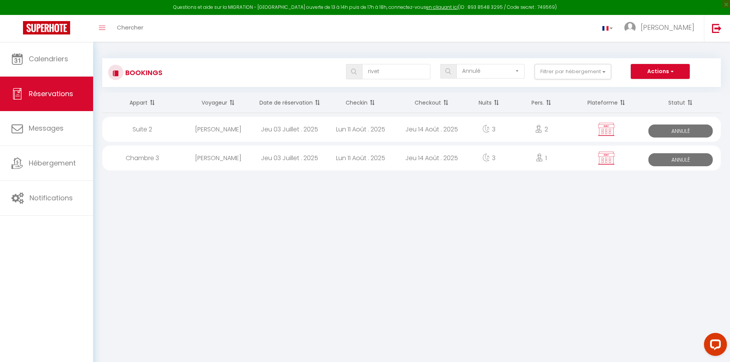
click at [447, 71] on img at bounding box center [448, 71] width 6 height 6
click at [371, 123] on div "Lun 11 Août . 2025" at bounding box center [360, 129] width 71 height 25
select select "KO"
select select "0"
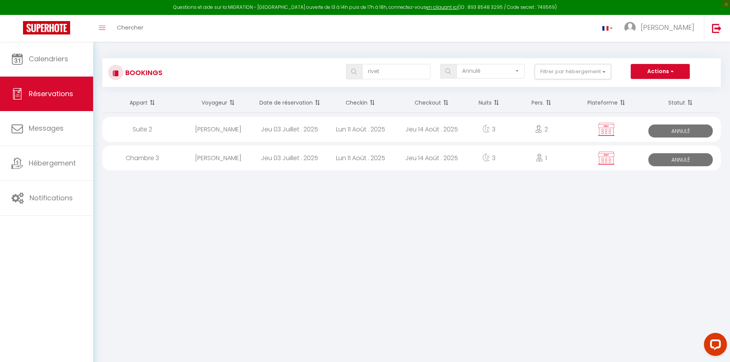
select select "0"
select select "1"
select select
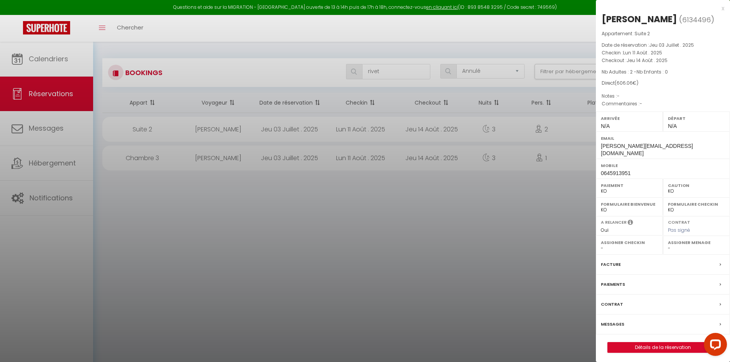
click at [511, 216] on div at bounding box center [365, 181] width 730 height 362
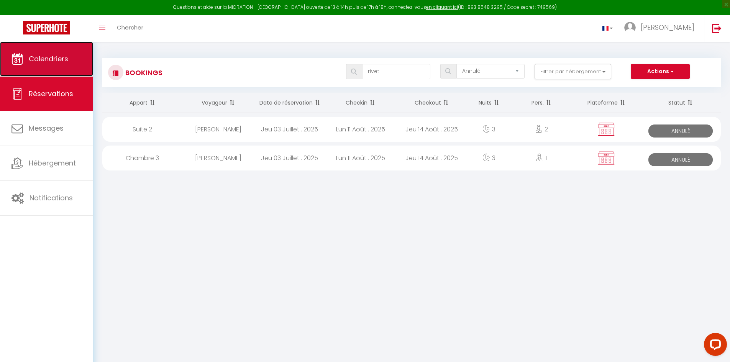
click at [67, 68] on link "Calendriers" at bounding box center [46, 59] width 93 height 34
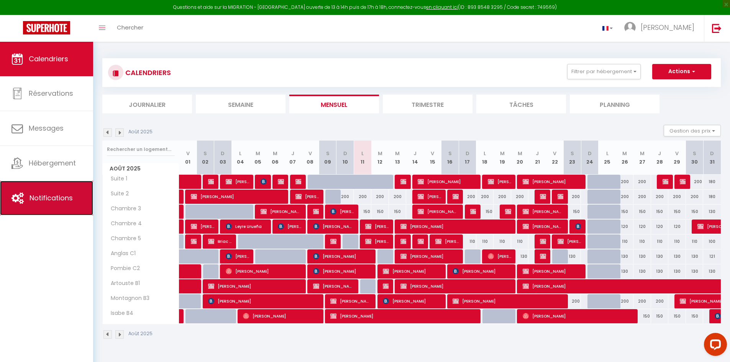
click at [72, 205] on link "Notifications" at bounding box center [46, 198] width 93 height 34
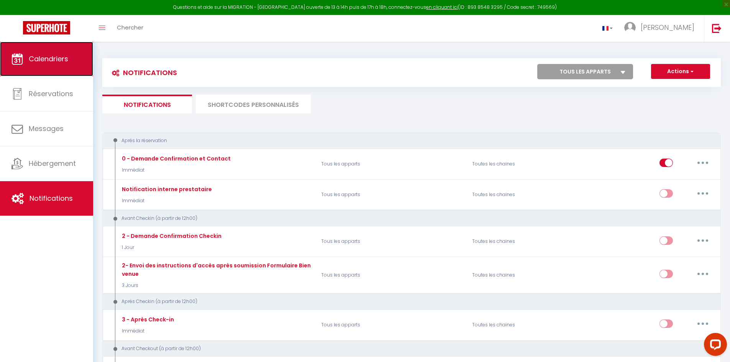
click at [29, 62] on span "Calendriers" at bounding box center [48, 59] width 39 height 10
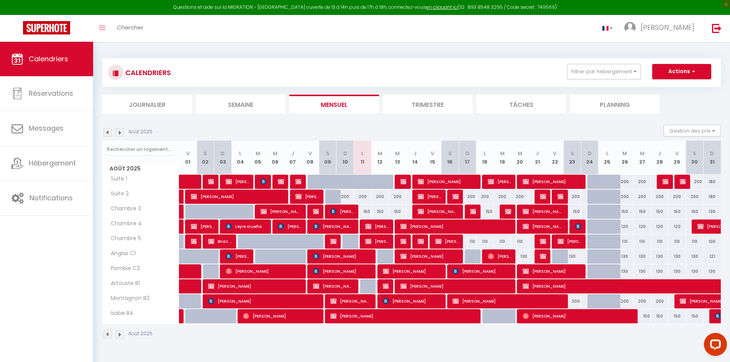
click at [150, 25] on div "Toggle menubar Chercher BUTTON [PERSON_NAME]" at bounding box center [390, 28] width 669 height 27
click at [137, 28] on span "Chercher" at bounding box center [130, 27] width 26 height 8
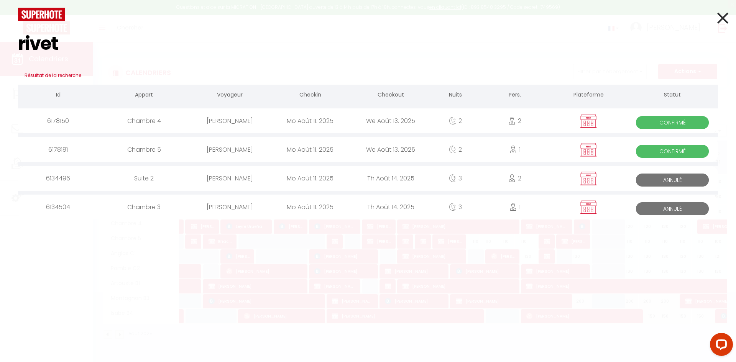
type input "rivet"
click at [138, 176] on div "Suite 2" at bounding box center [143, 178] width 91 height 25
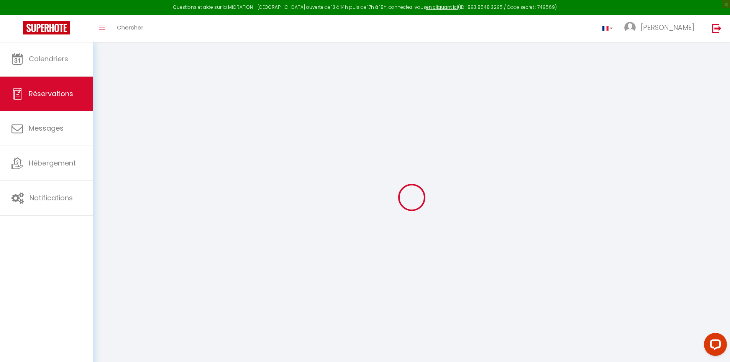
select select
checkbox input "false"
select select
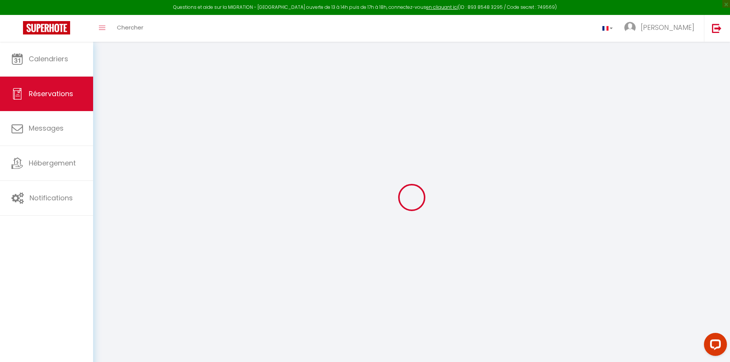
checkbox input "false"
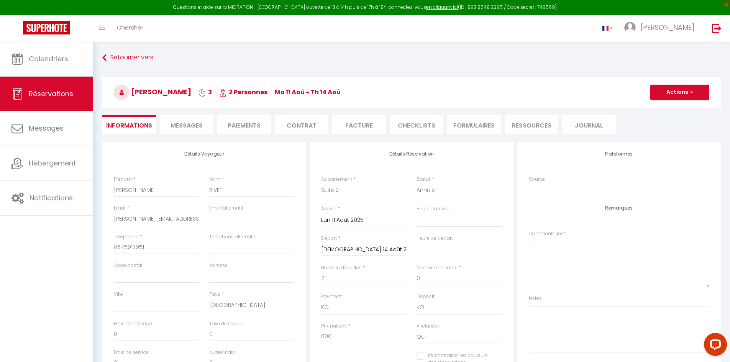
select select
checkbox input "false"
type input "6.06"
select select
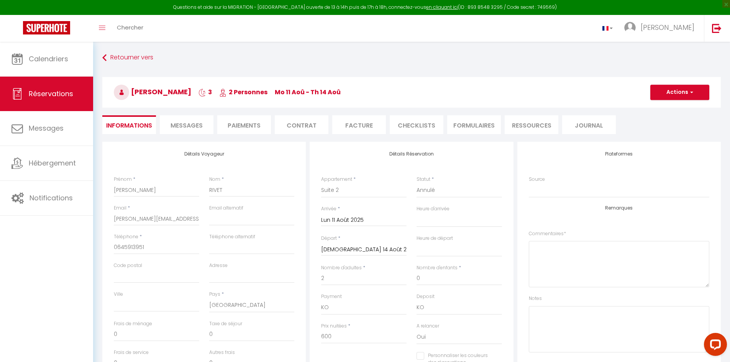
select select
checkbox input "false"
select select
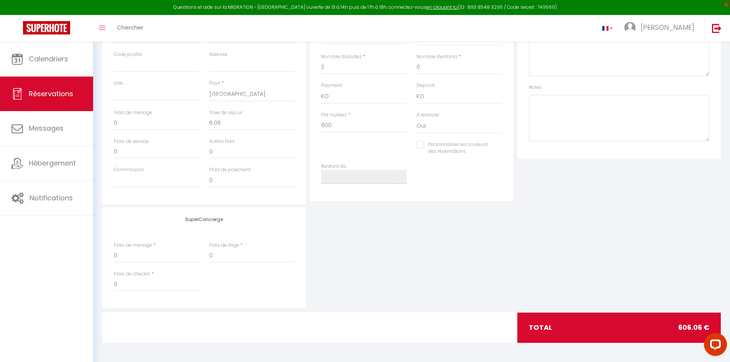
scroll to position [20, 0]
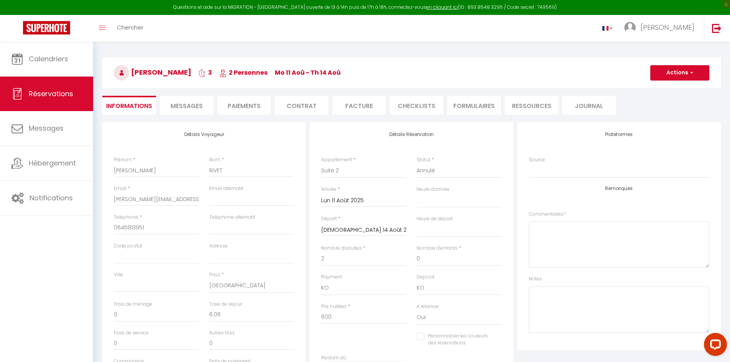
click at [581, 101] on li "Journal" at bounding box center [589, 105] width 54 height 19
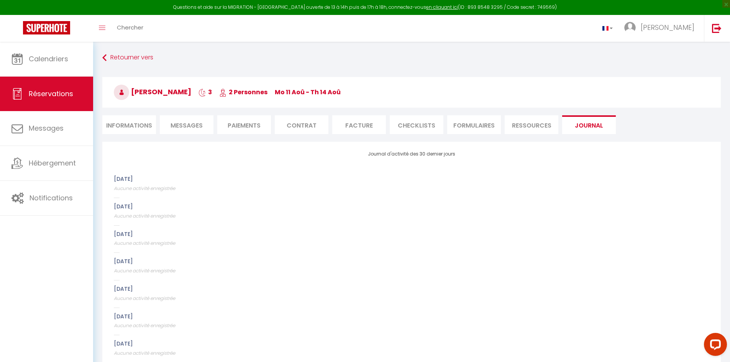
click at [522, 123] on li "Ressources" at bounding box center [532, 124] width 54 height 19
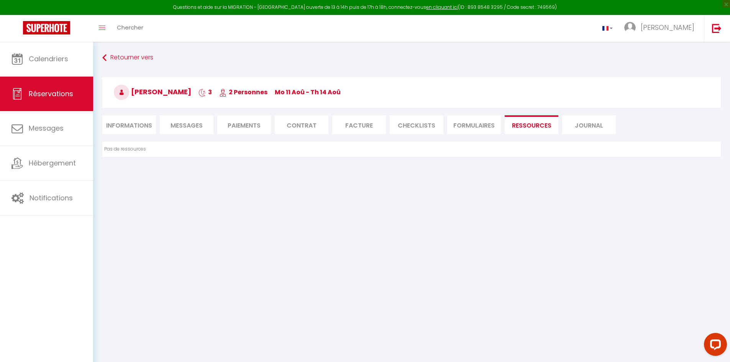
click at [176, 126] on span "Messages" at bounding box center [187, 125] width 32 height 9
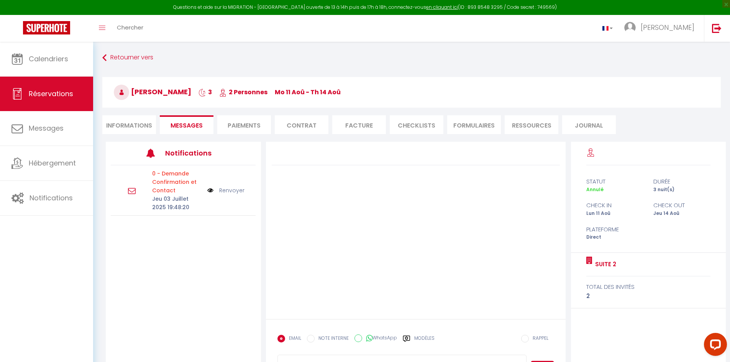
click at [125, 123] on li "Informations" at bounding box center [129, 124] width 54 height 19
select select
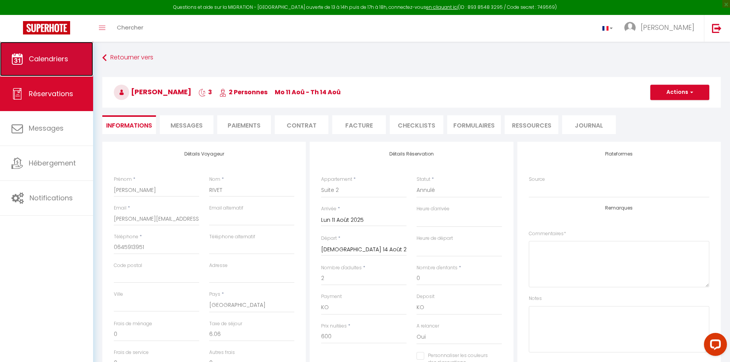
click at [47, 65] on link "Calendriers" at bounding box center [46, 59] width 93 height 34
